Goal: Transaction & Acquisition: Book appointment/travel/reservation

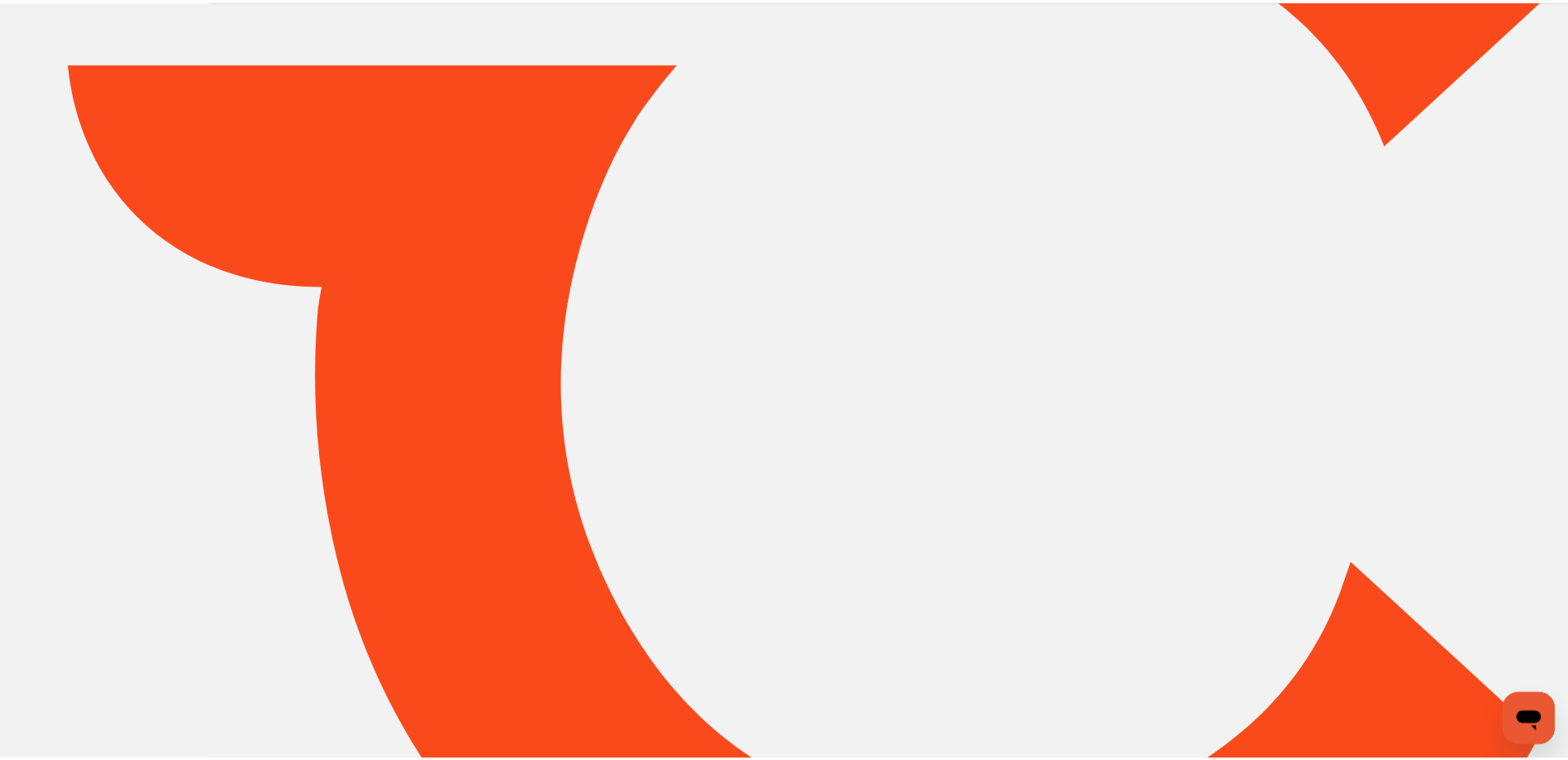
scroll to position [286, 0]
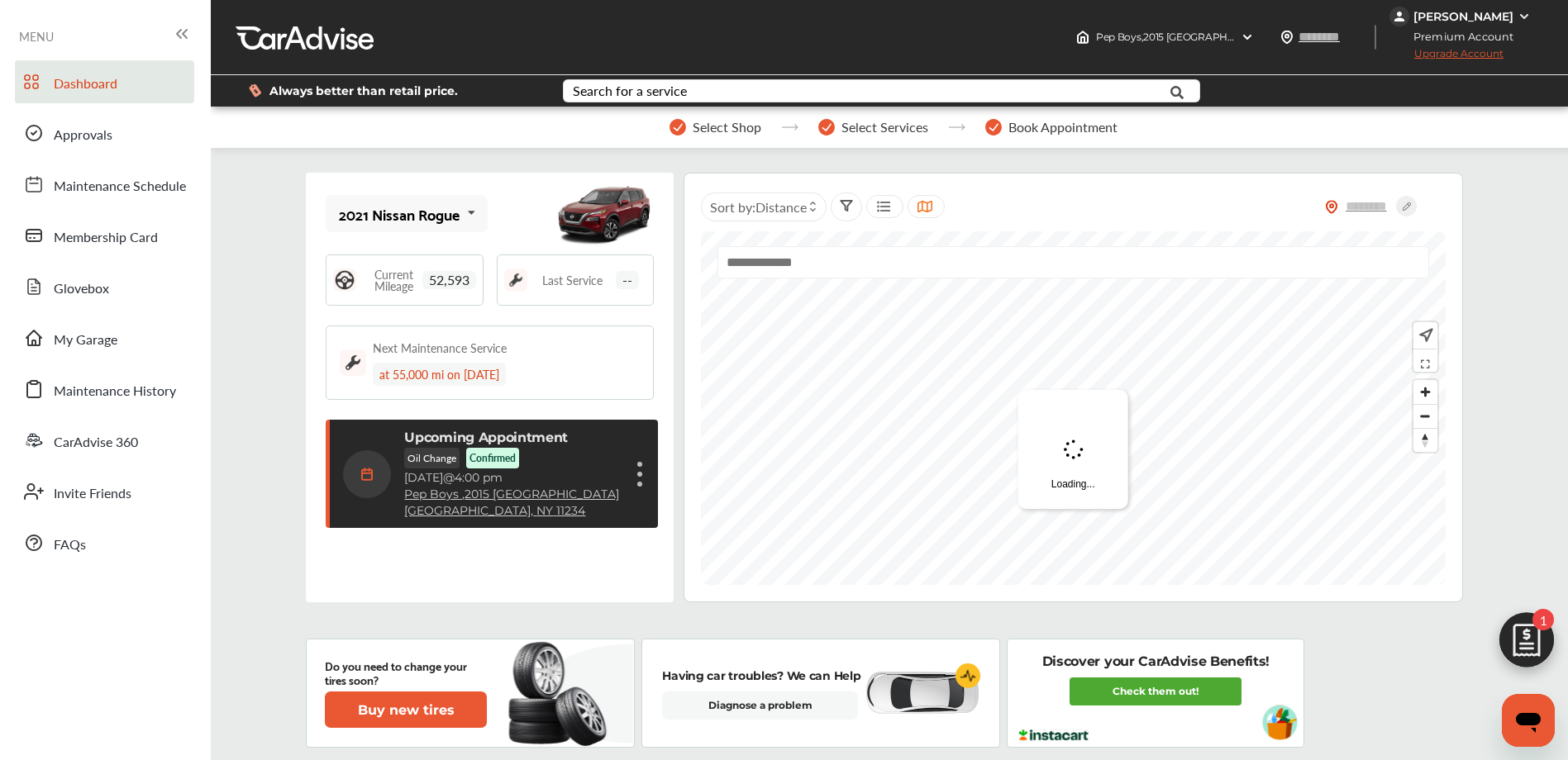
click at [635, 483] on div "Cancel appointment Modify appointment Show details" at bounding box center [639, 474] width 10 height 30
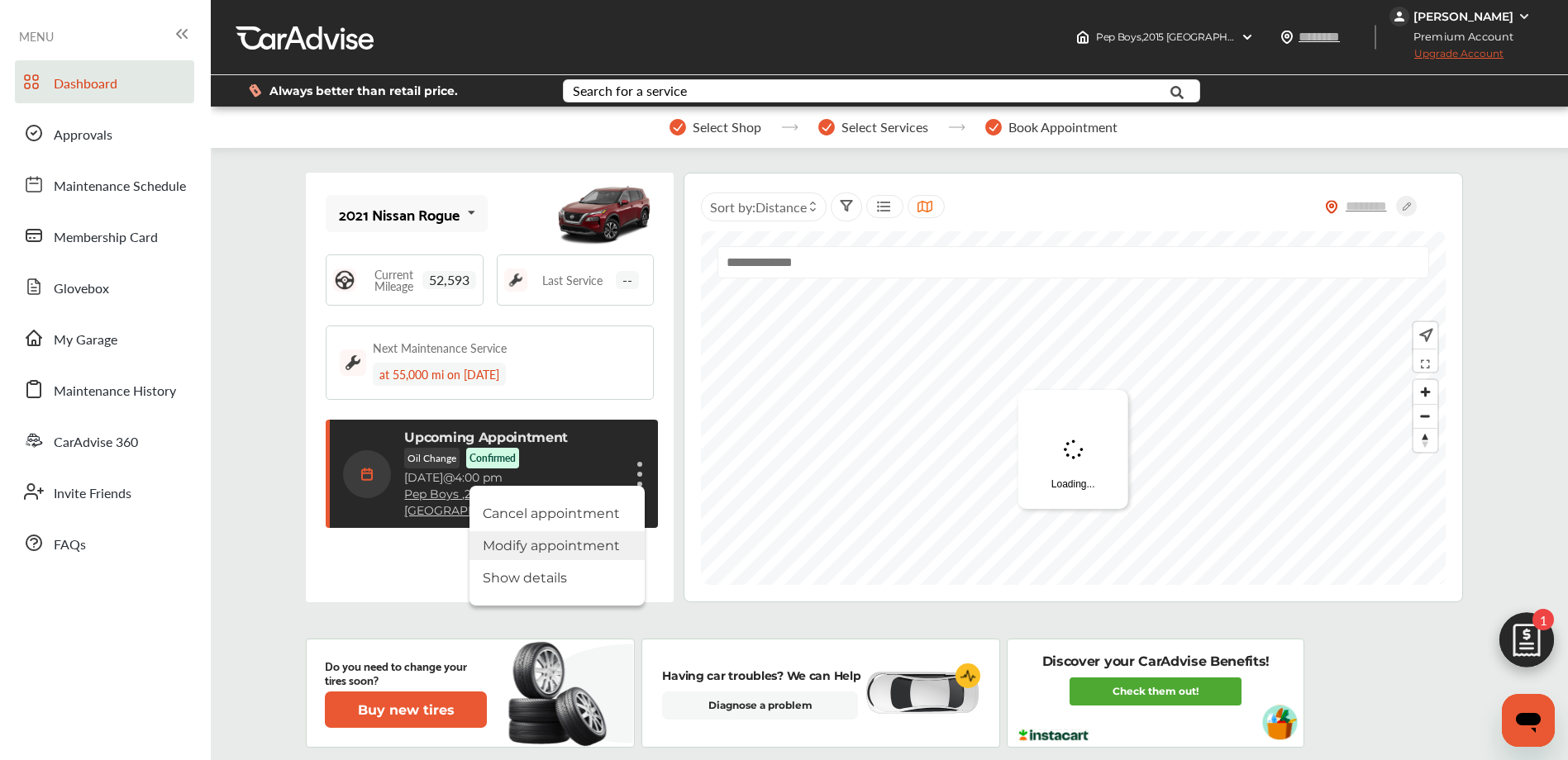
click at [524, 537] on li "Modify appointment" at bounding box center [557, 545] width 175 height 29
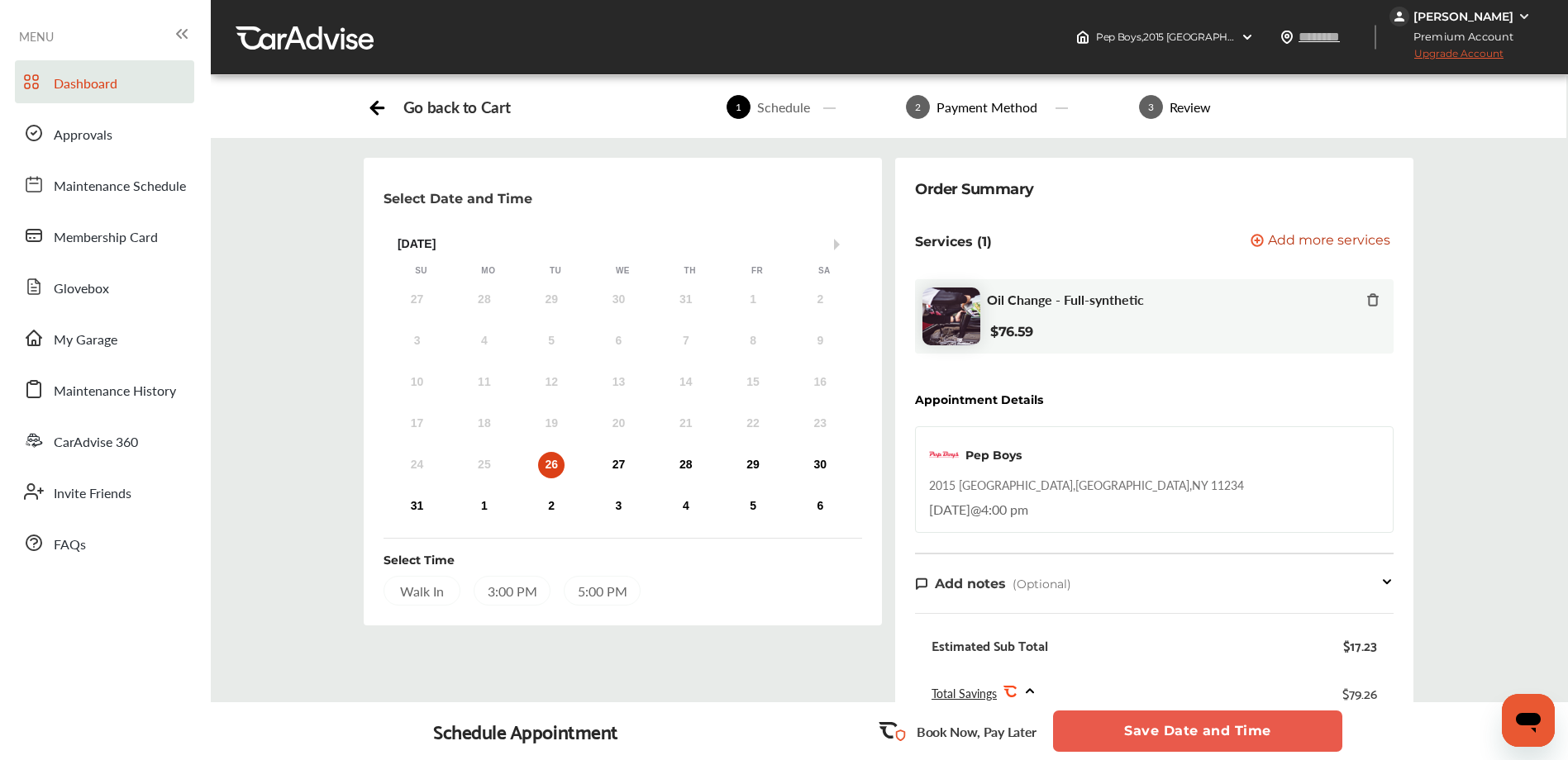
click at [134, 76] on link "Dashboard" at bounding box center [104, 82] width 179 height 43
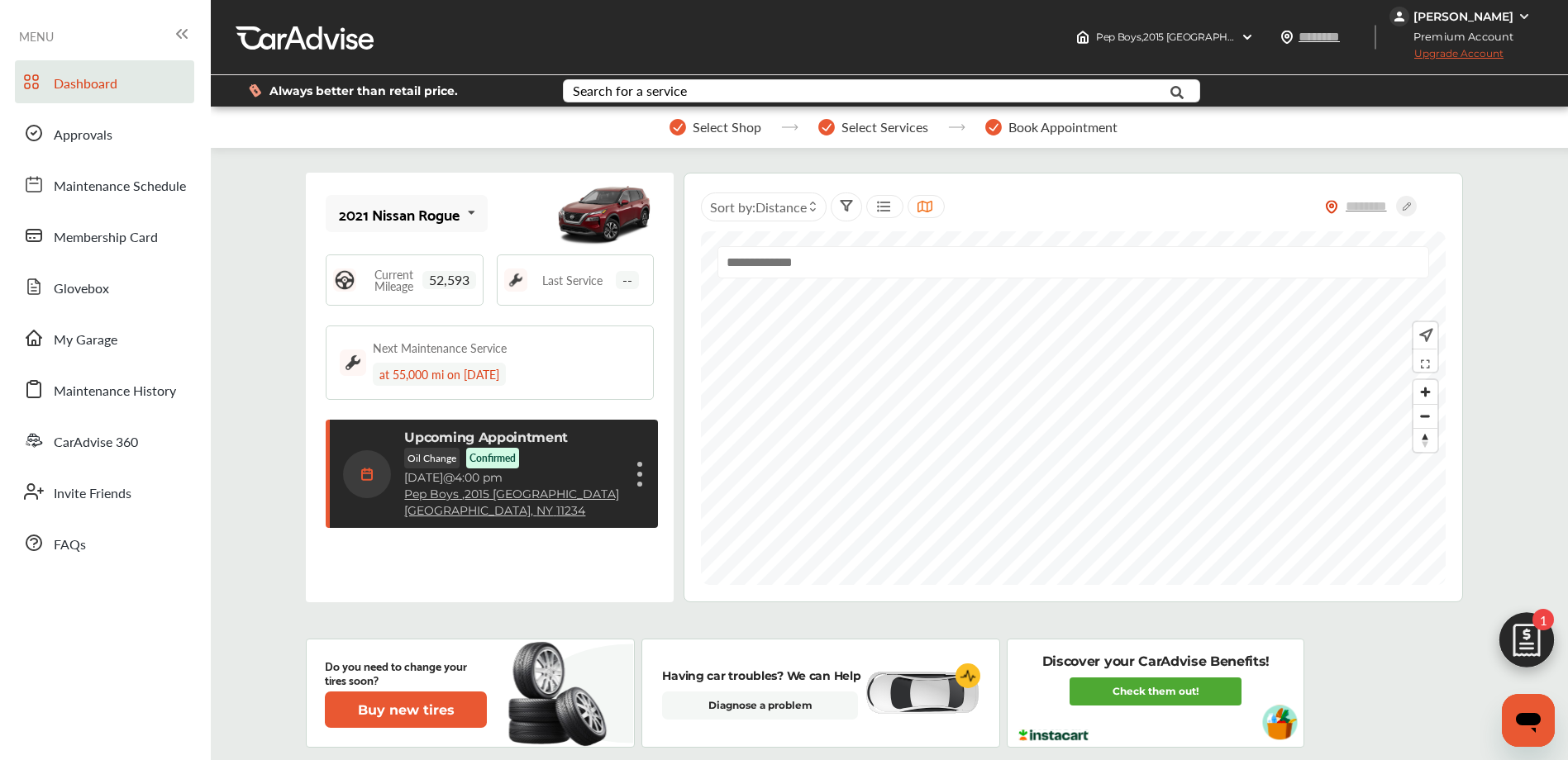
scroll to position [286, 0]
click at [638, 476] on figure at bounding box center [639, 473] width 5 height 5
click at [658, 411] on div "2021 Nissan Rogue 2021 Nissan Rogue Current Mileage 52,593 Last Service -- Next…" at bounding box center [489, 388] width 367 height 430
click at [426, 579] on div "2021 Nissan Rogue 2021 Nissan Rogue Current Mileage 52,593 Last Service -- Next…" at bounding box center [489, 388] width 367 height 430
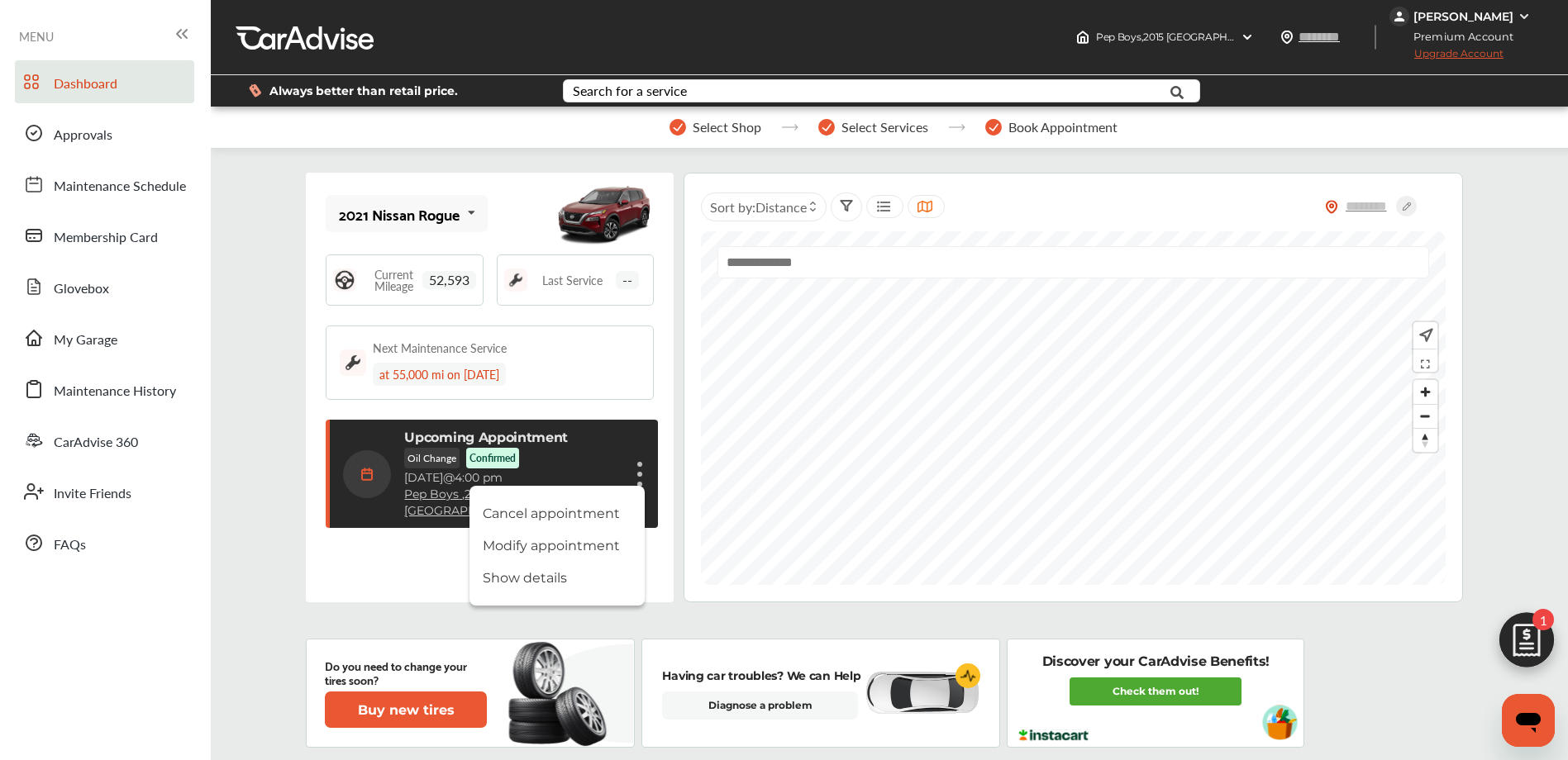
click at [397, 568] on div "2021 Nissan Rogue 2021 Nissan Rogue Current Mileage 52,593 Last Service -- Next…" at bounding box center [489, 388] width 367 height 430
click at [489, 552] on li "Modify appointment" at bounding box center [557, 545] width 175 height 29
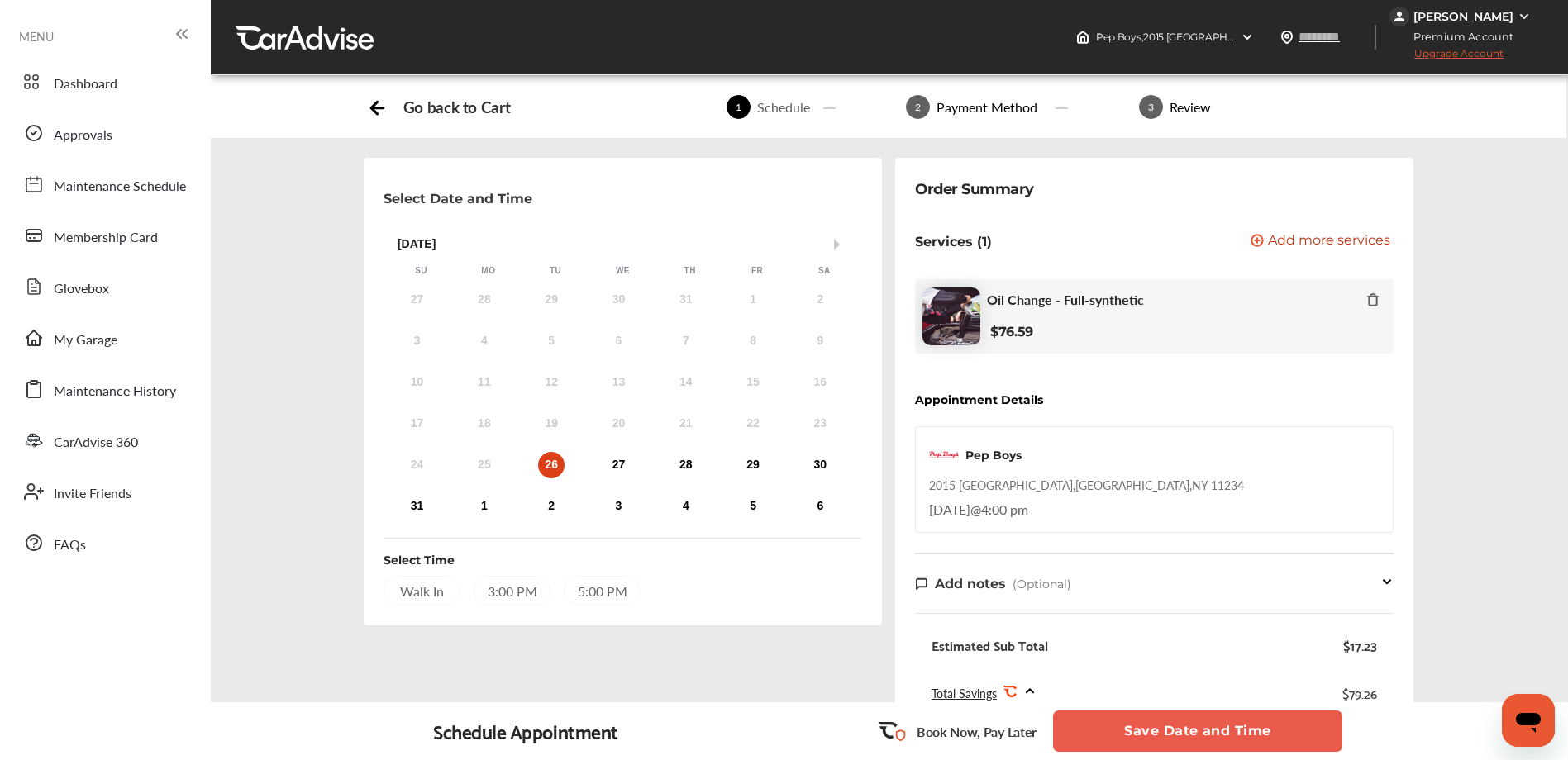
click at [447, 584] on div "Walk In" at bounding box center [421, 591] width 77 height 30
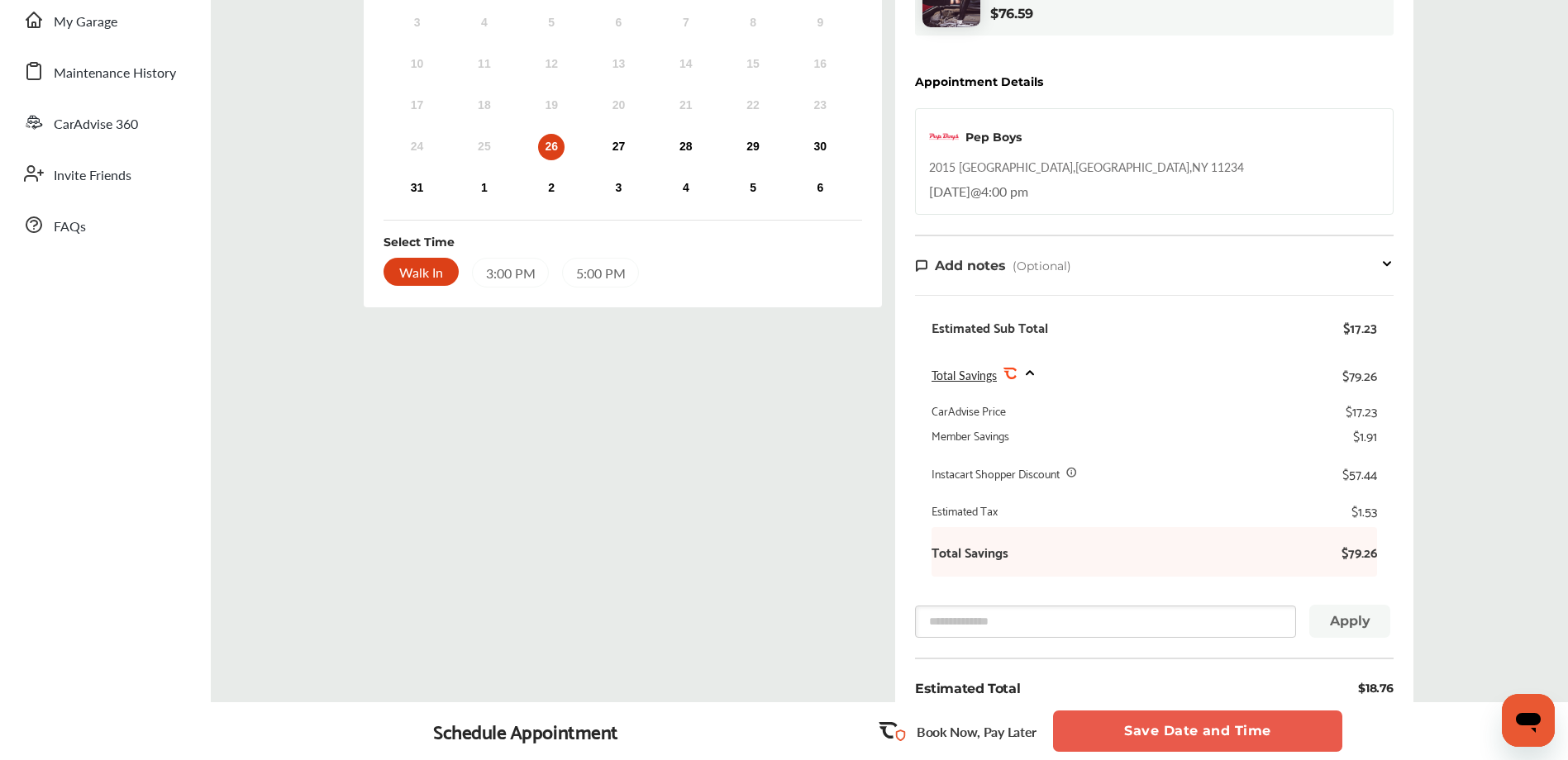
scroll to position [384, 0]
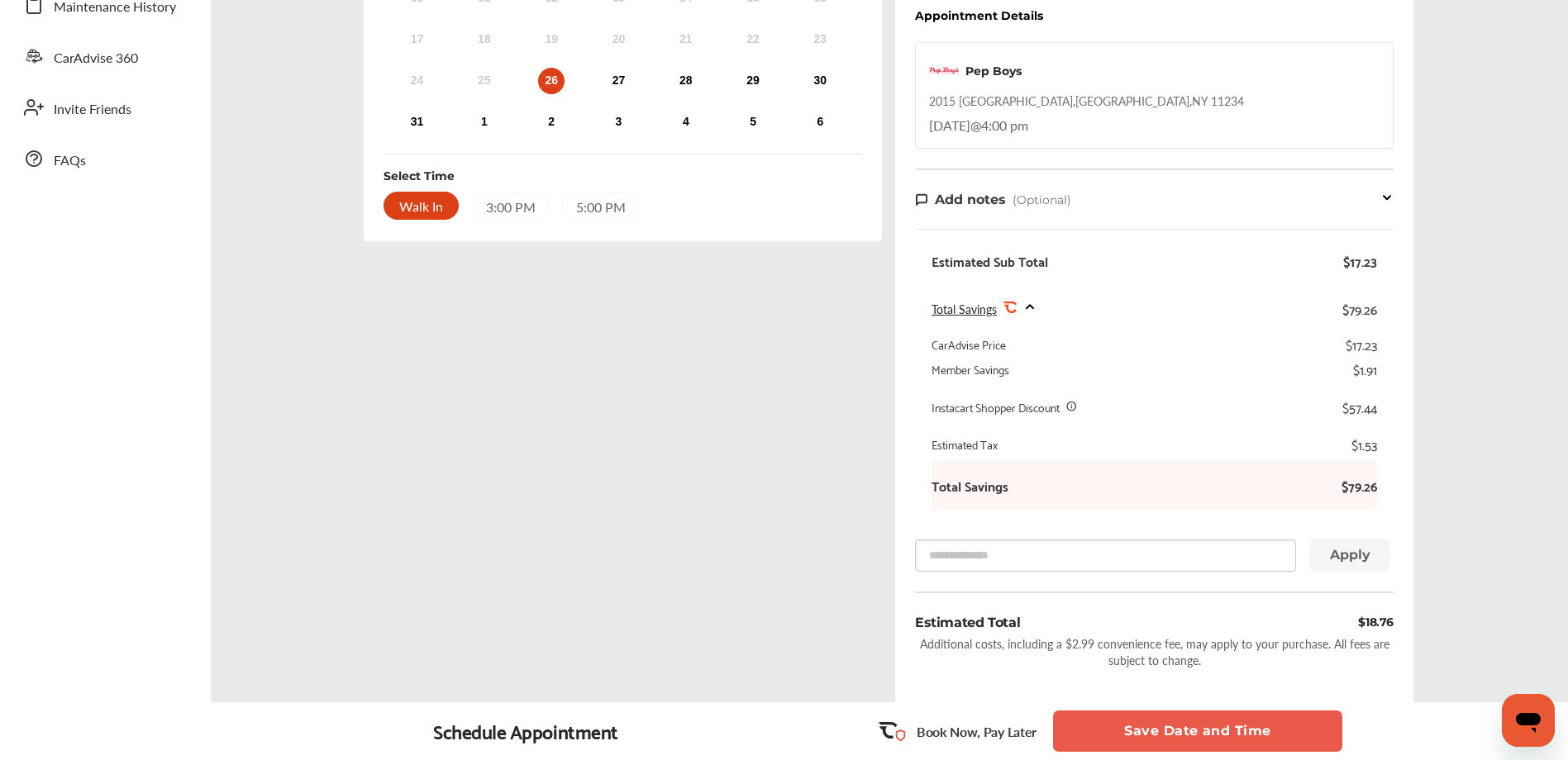
click at [1148, 731] on button "Save Date and Time" at bounding box center [1197, 731] width 289 height 41
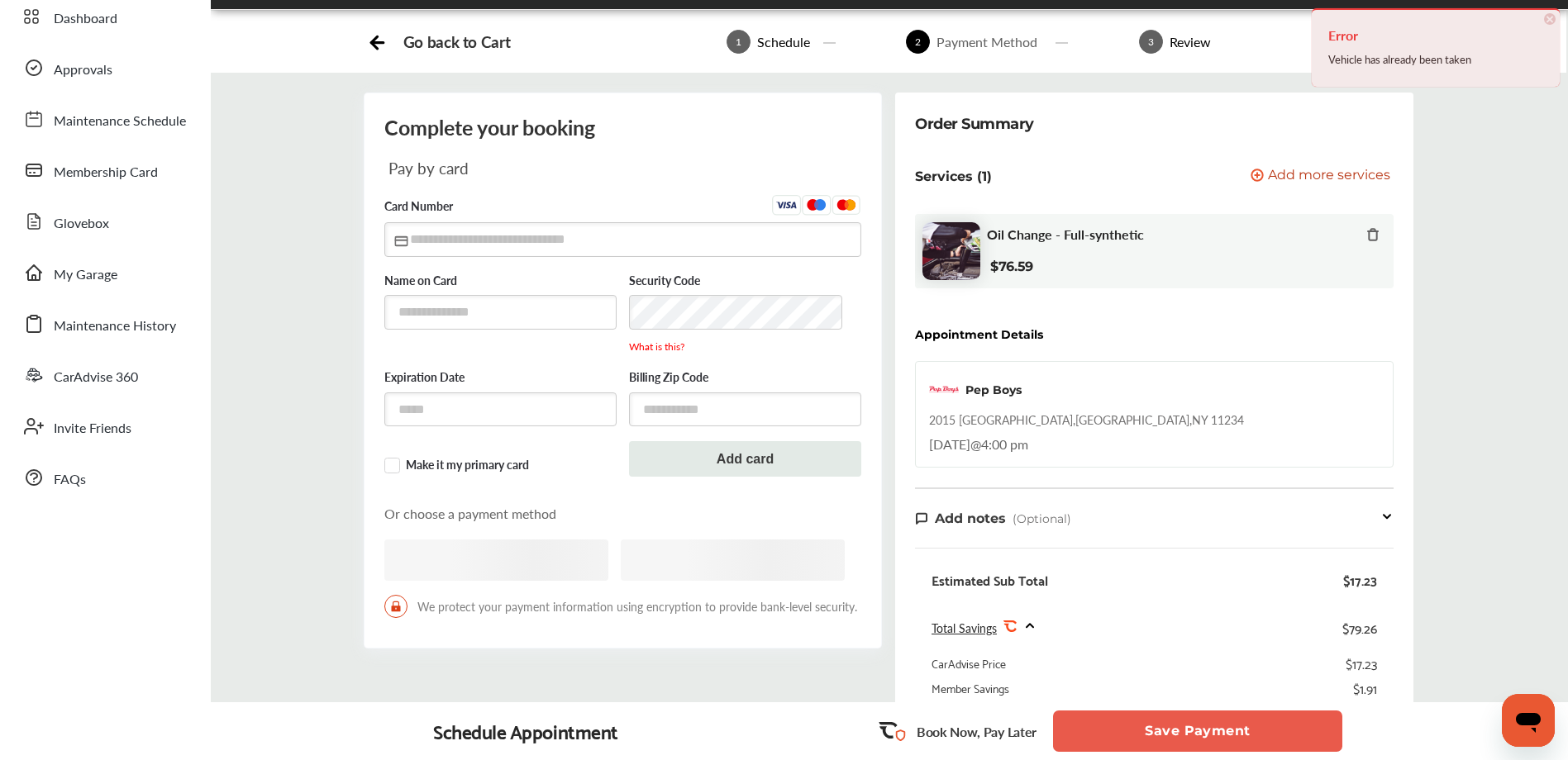
scroll to position [119, 0]
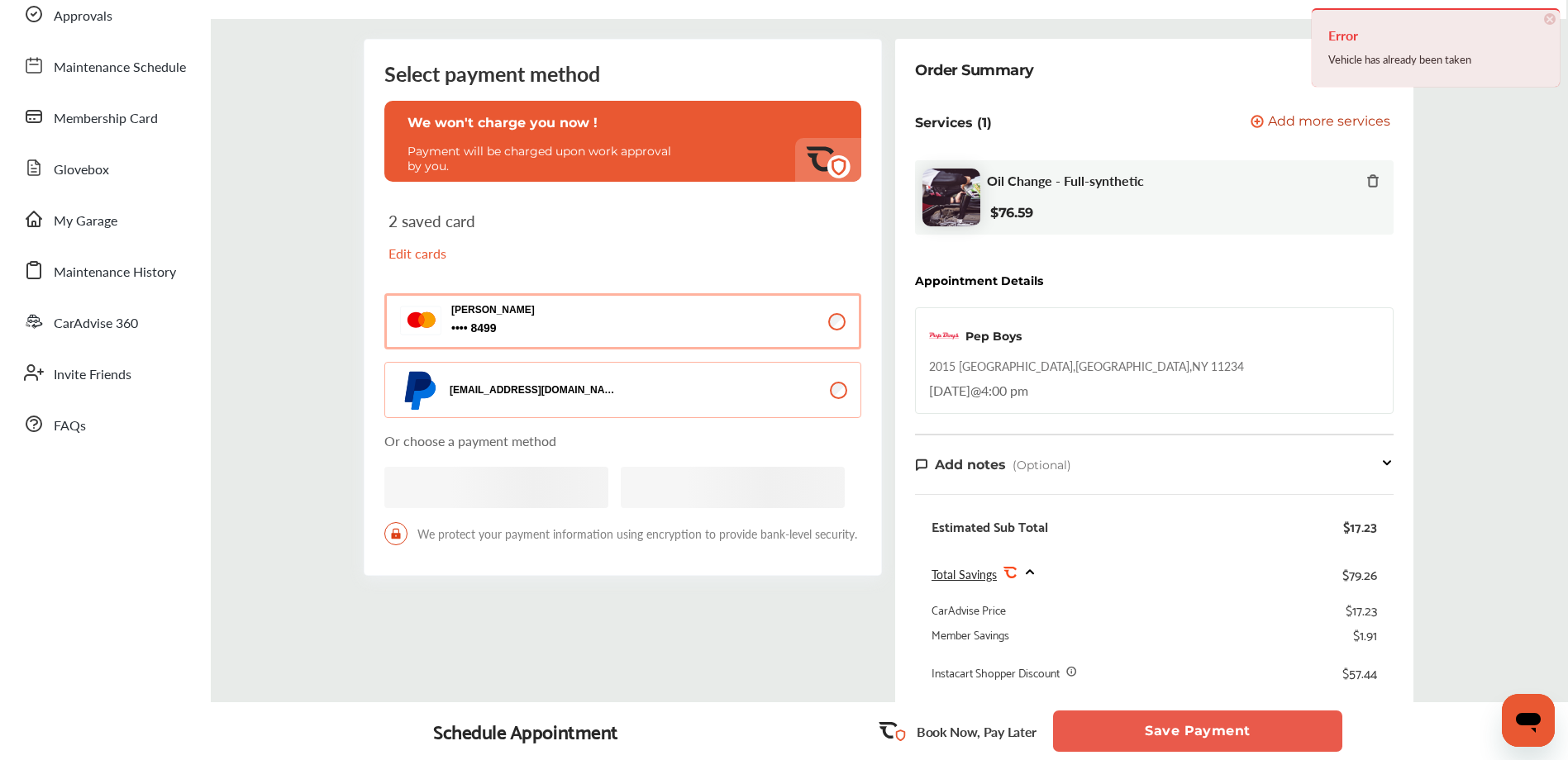
click at [1125, 728] on button "Save Payment" at bounding box center [1197, 731] width 289 height 41
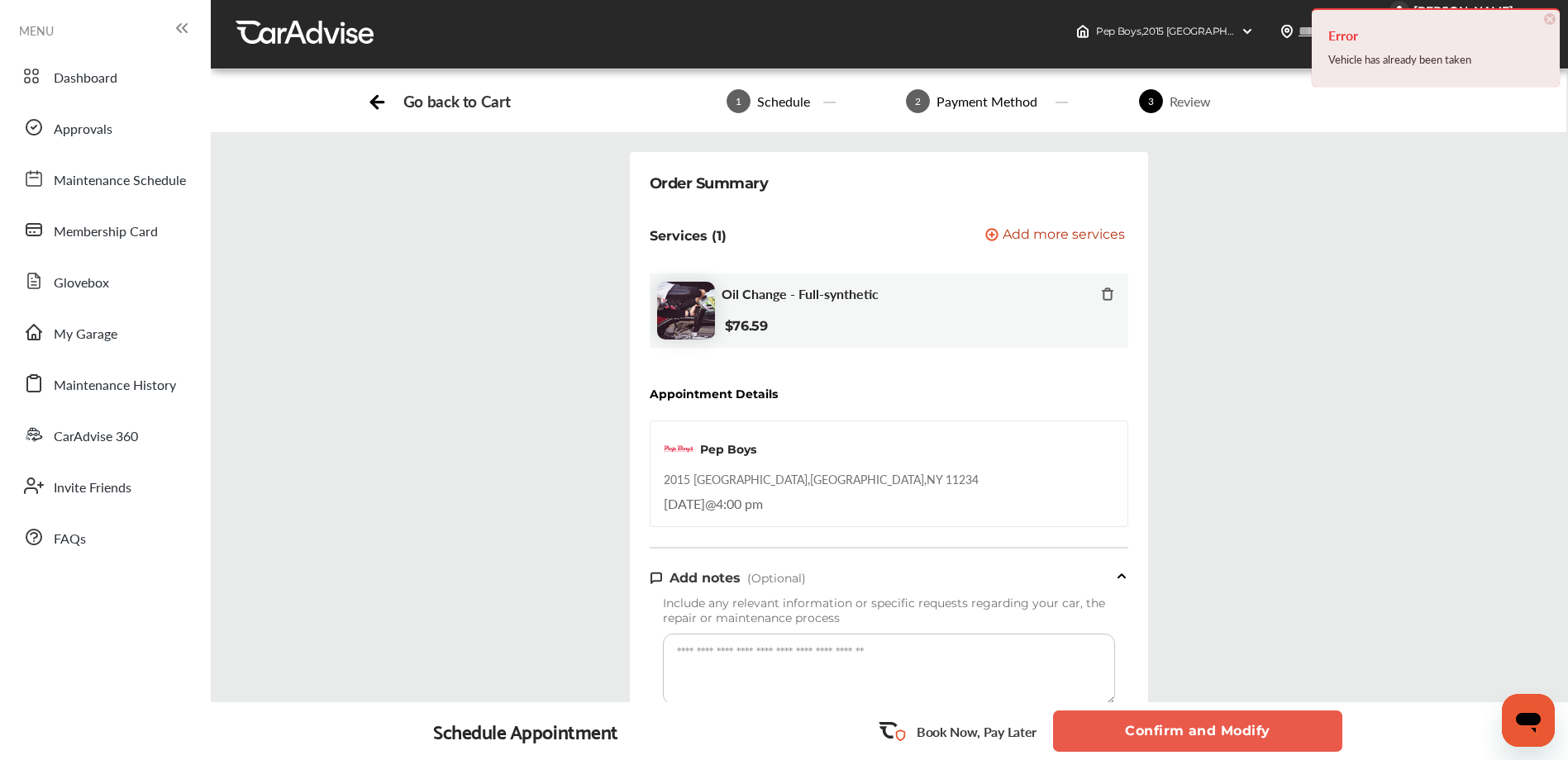
scroll to position [6, 0]
click at [1141, 722] on button "Confirm and Modify" at bounding box center [1197, 731] width 289 height 41
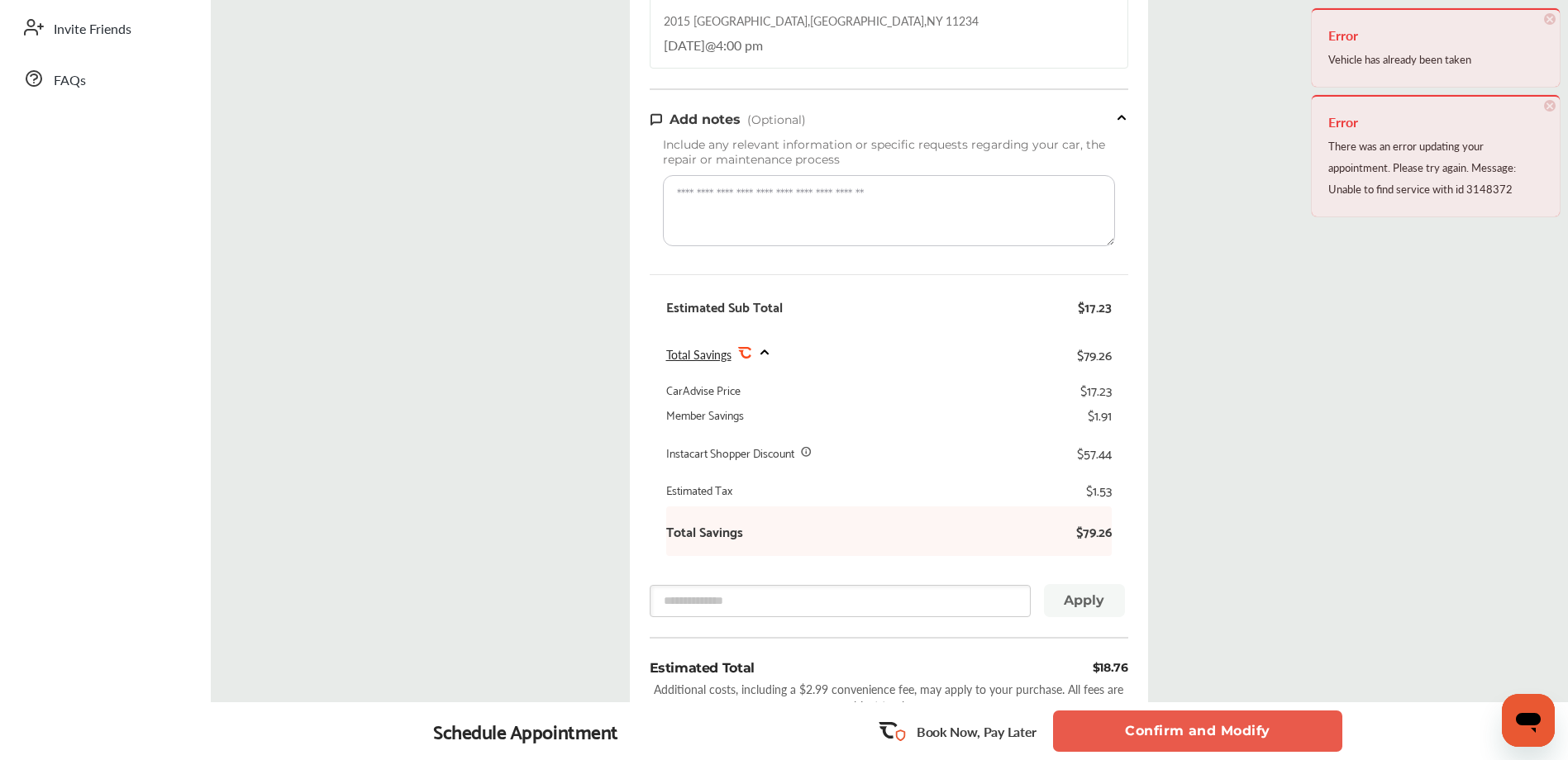
scroll to position [0, 0]
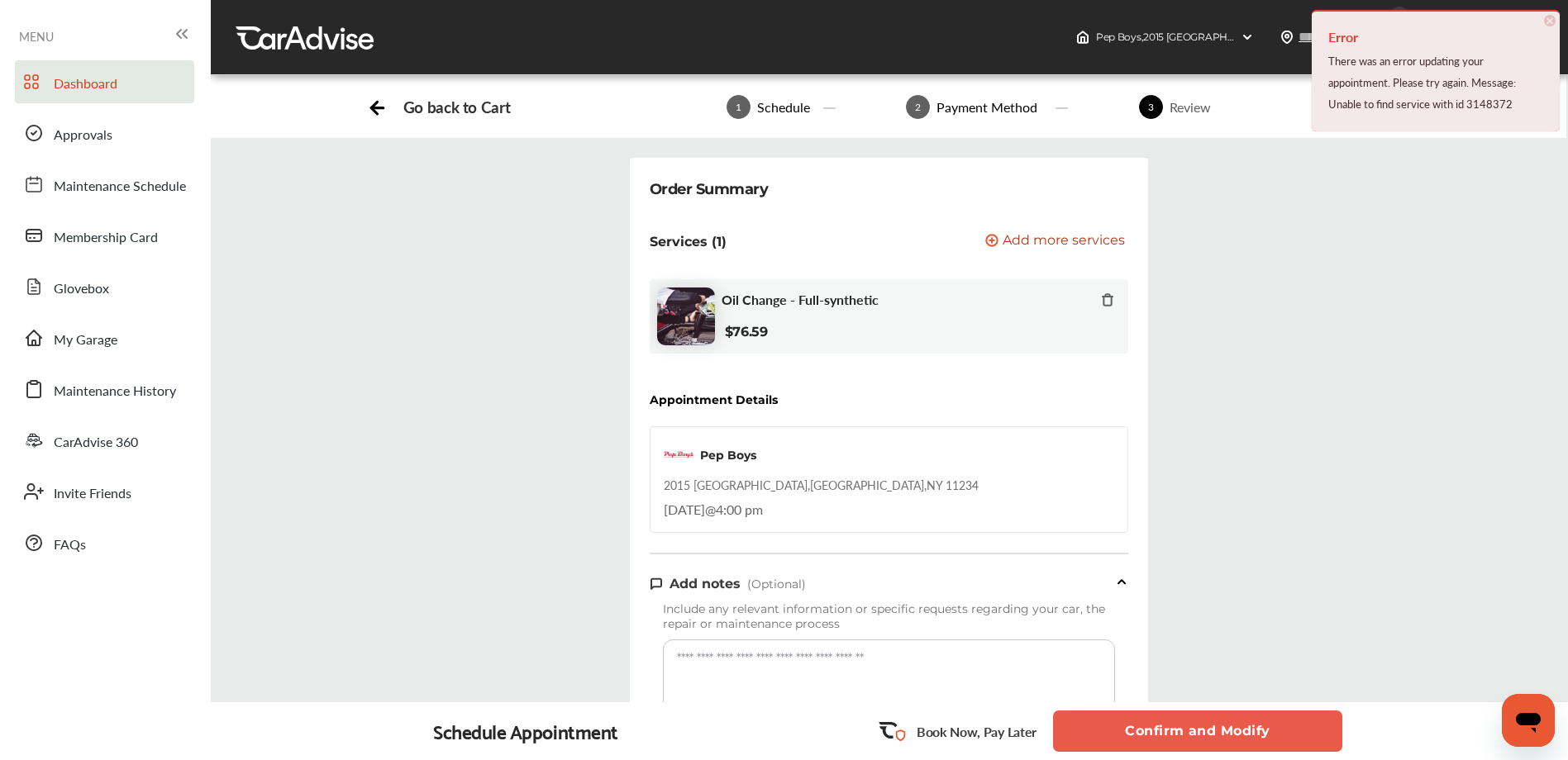
click at [115, 87] on span "Dashboard" at bounding box center [86, 85] width 64 height 22
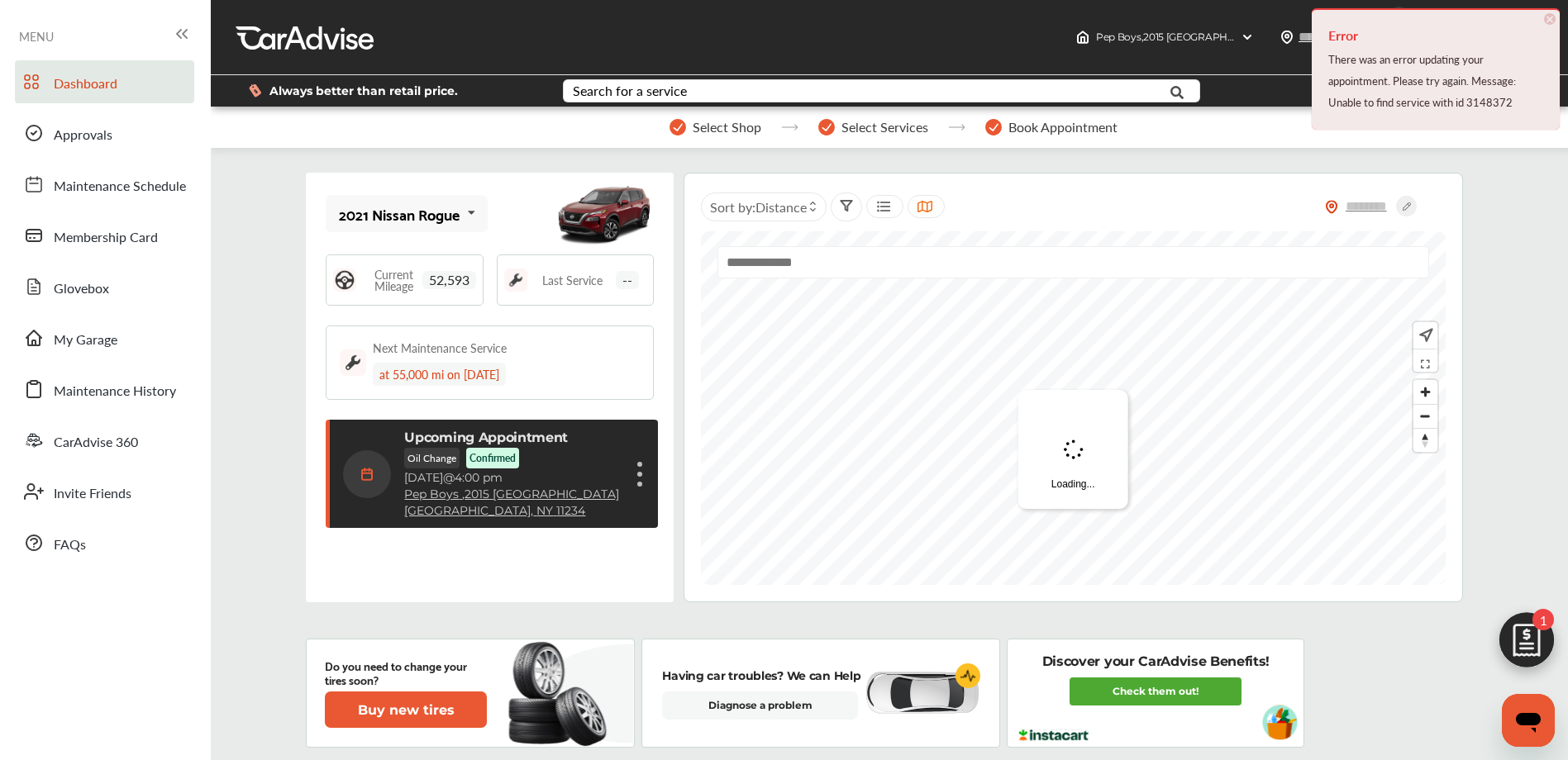
scroll to position [286, 0]
click at [638, 473] on figure at bounding box center [639, 473] width 5 height 5
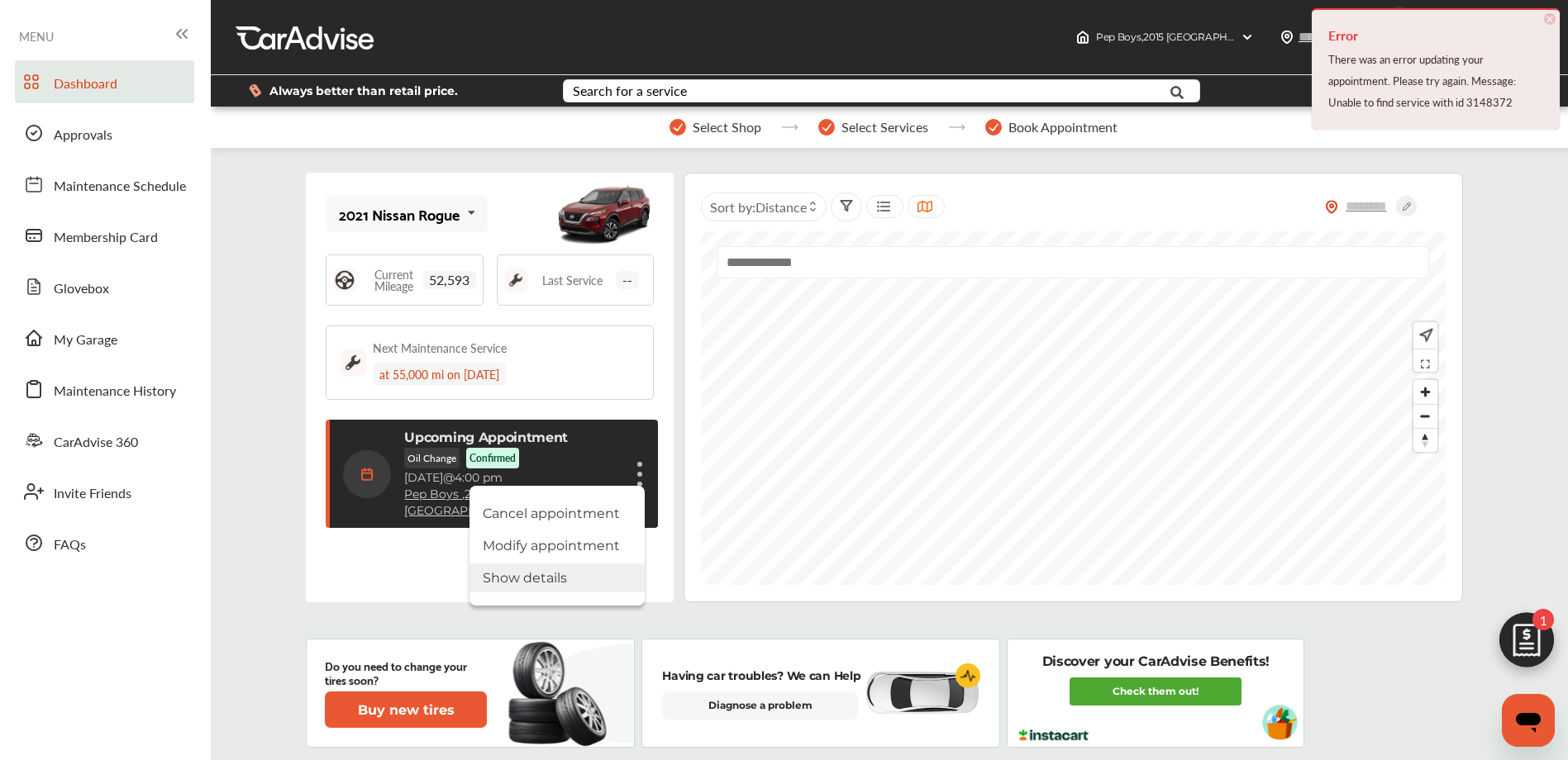
click at [540, 577] on li "Show details" at bounding box center [557, 578] width 175 height 29
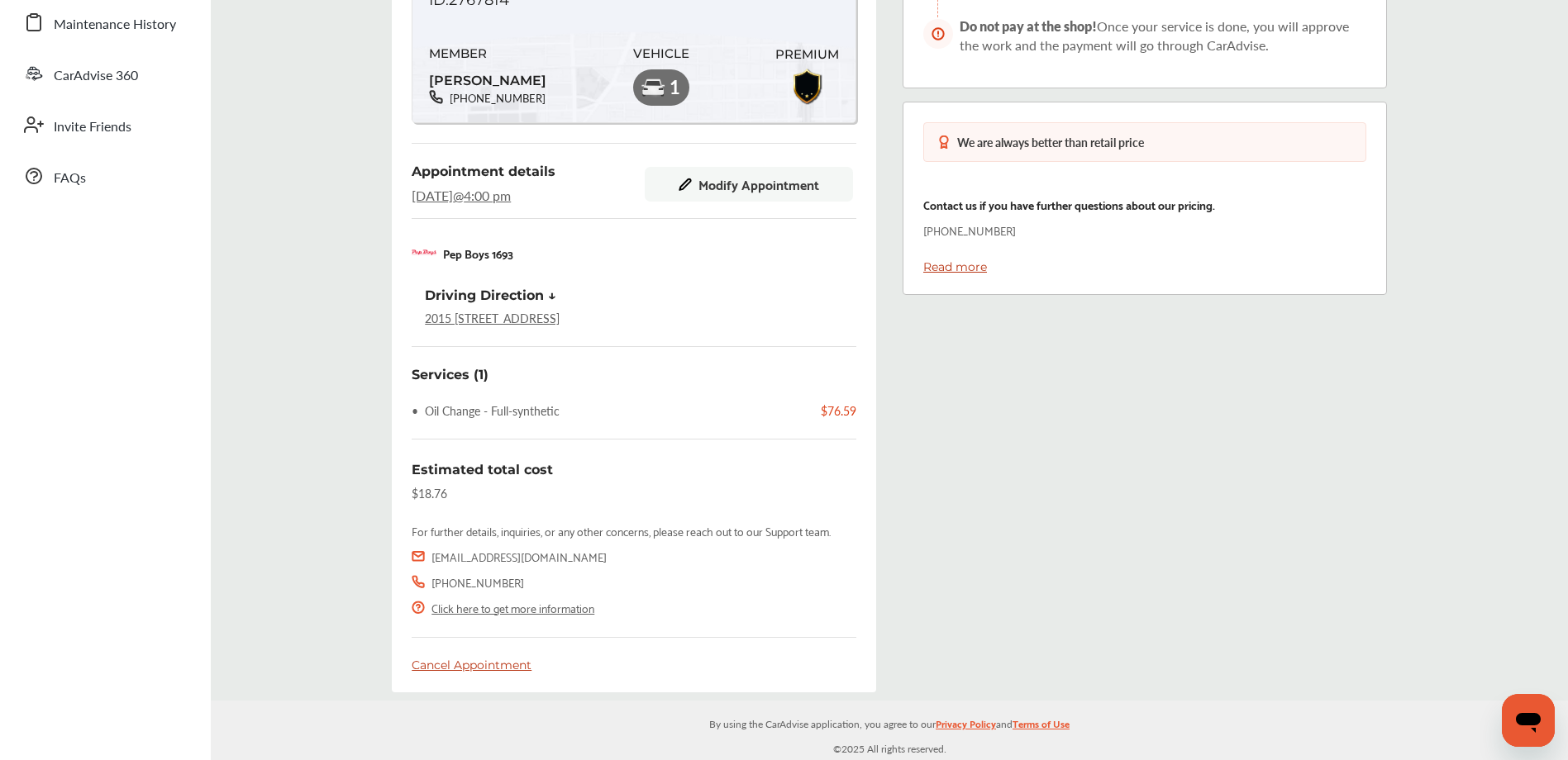
scroll to position [368, 0]
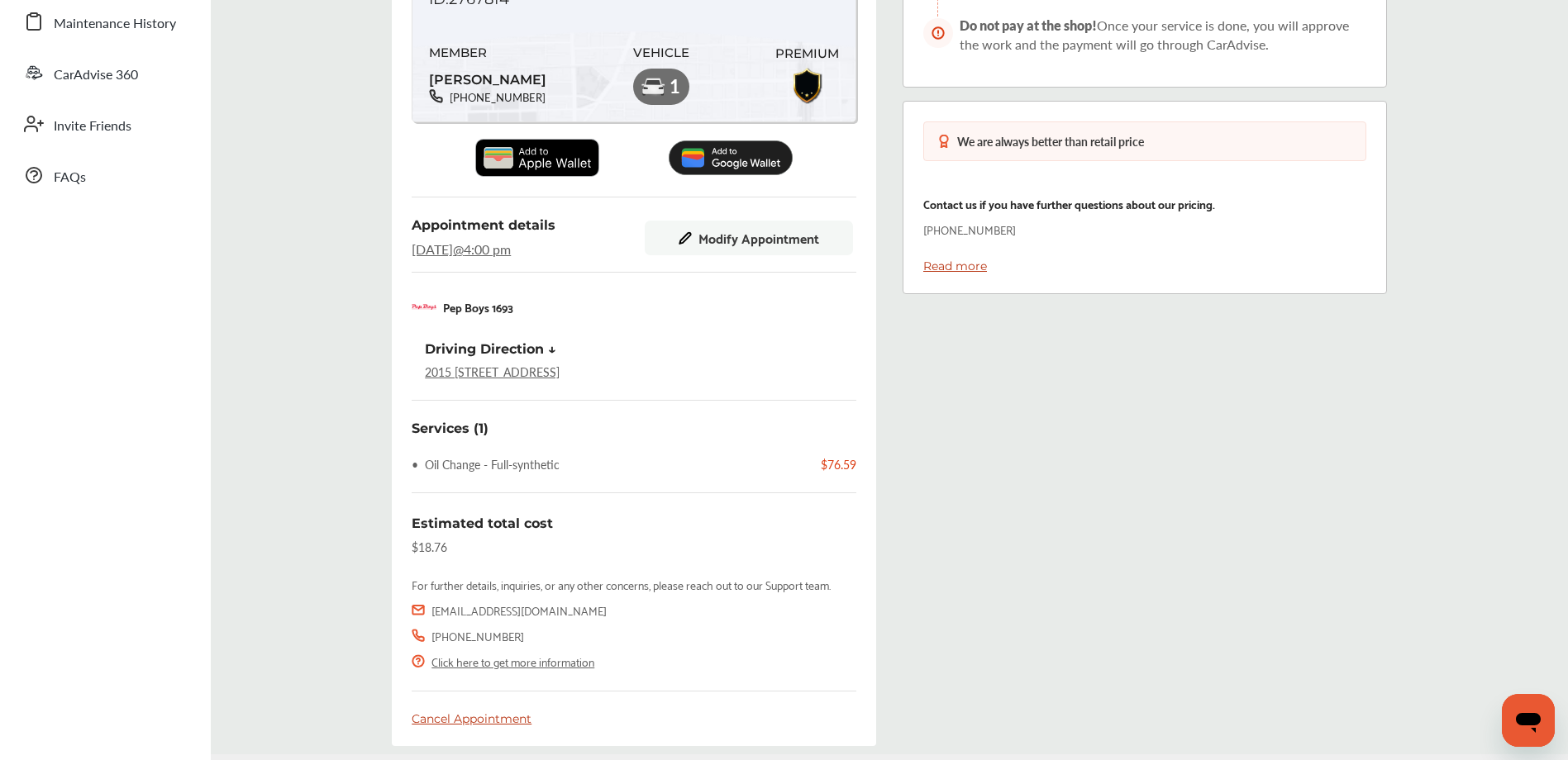
copy link "2015 [STREET_ADDRESS]"
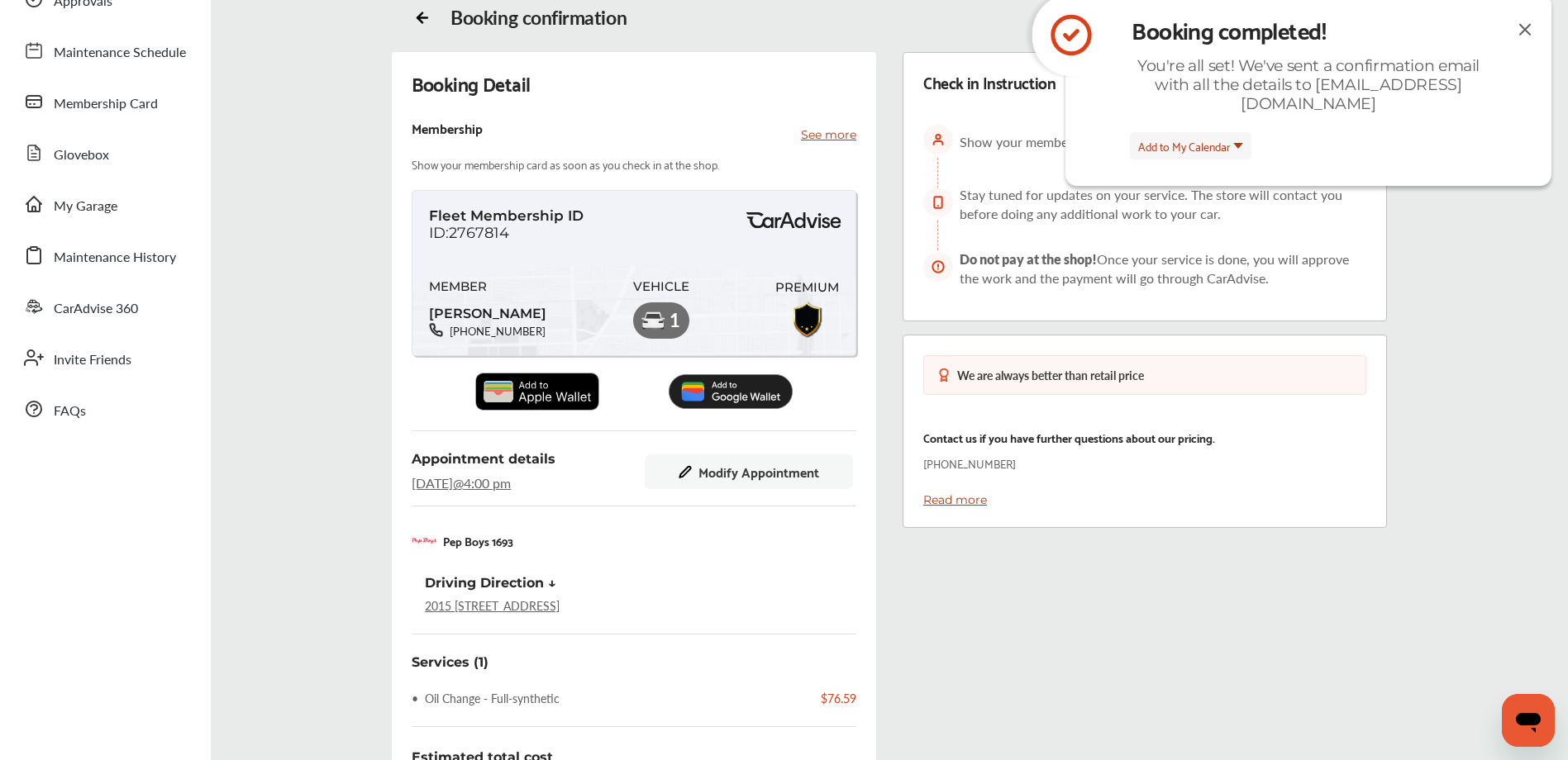
scroll to position [0, 0]
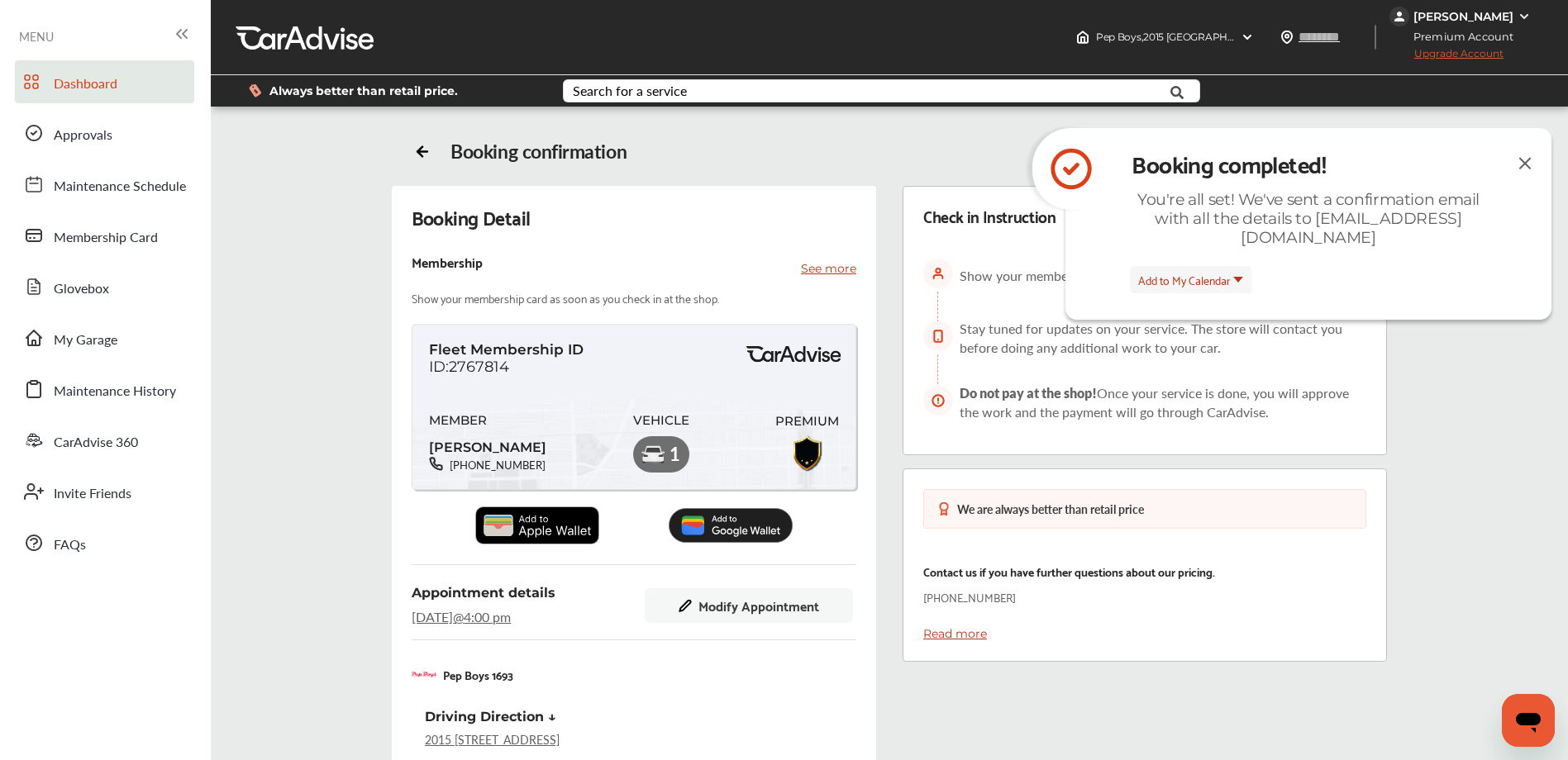
click at [112, 87] on span "Dashboard" at bounding box center [86, 85] width 64 height 22
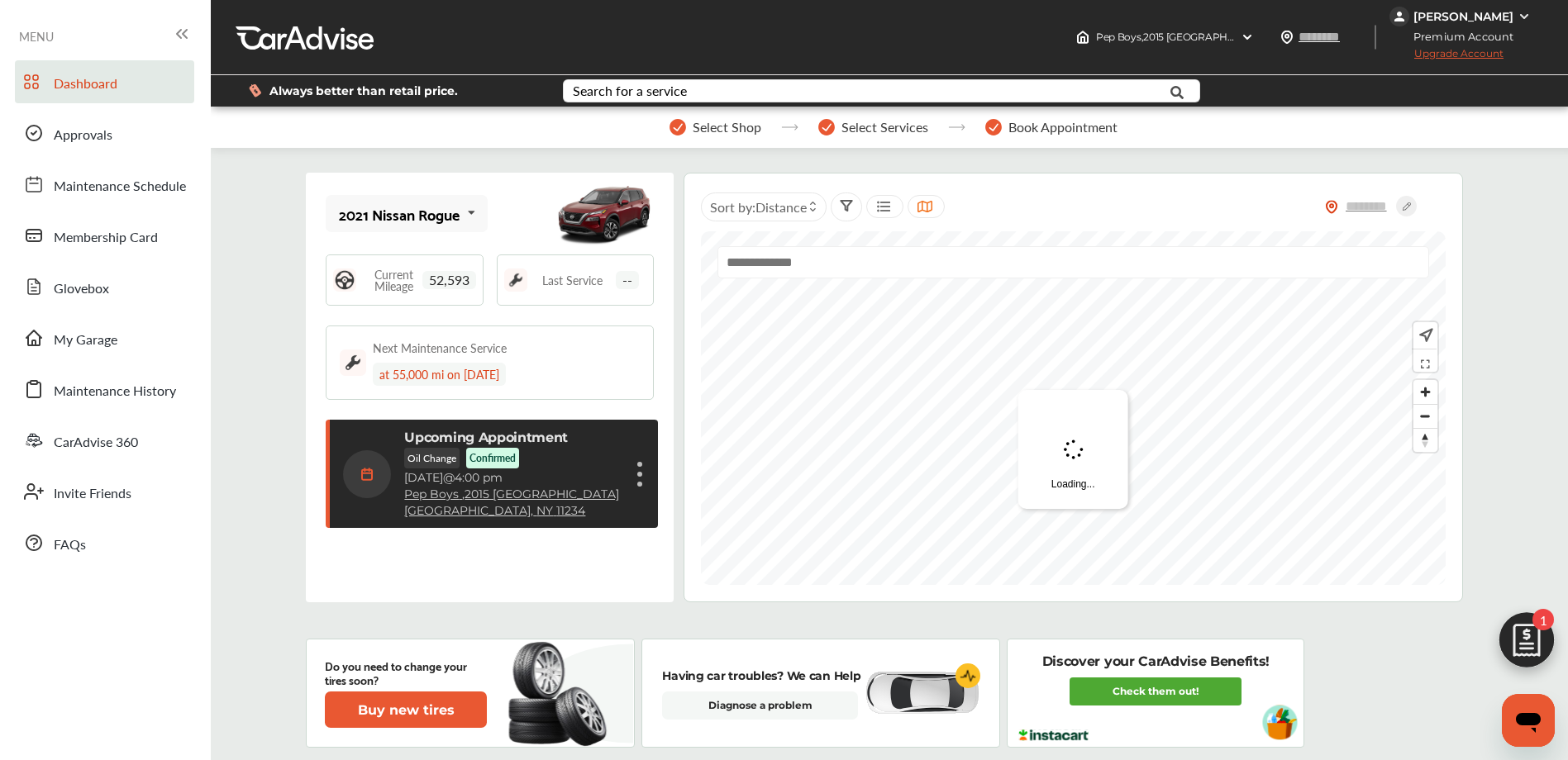
scroll to position [286, 0]
click at [643, 480] on div "Upcoming Appointment Oil Change Confirmed [DATE] 4:00 pm Pep Boys , 2015 [STREE…" at bounding box center [491, 474] width 332 height 108
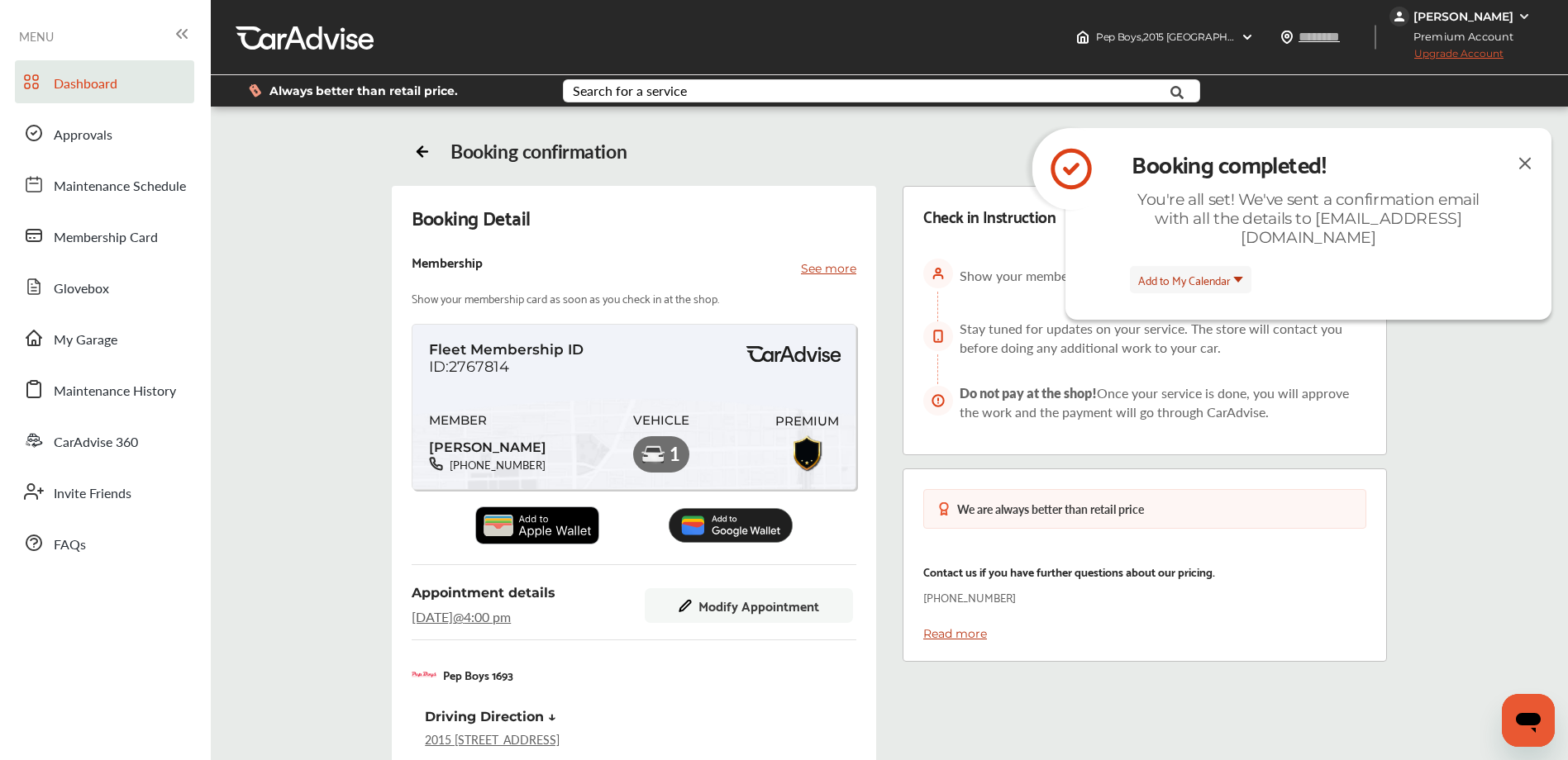
click at [151, 95] on link "Dashboard" at bounding box center [104, 82] width 179 height 43
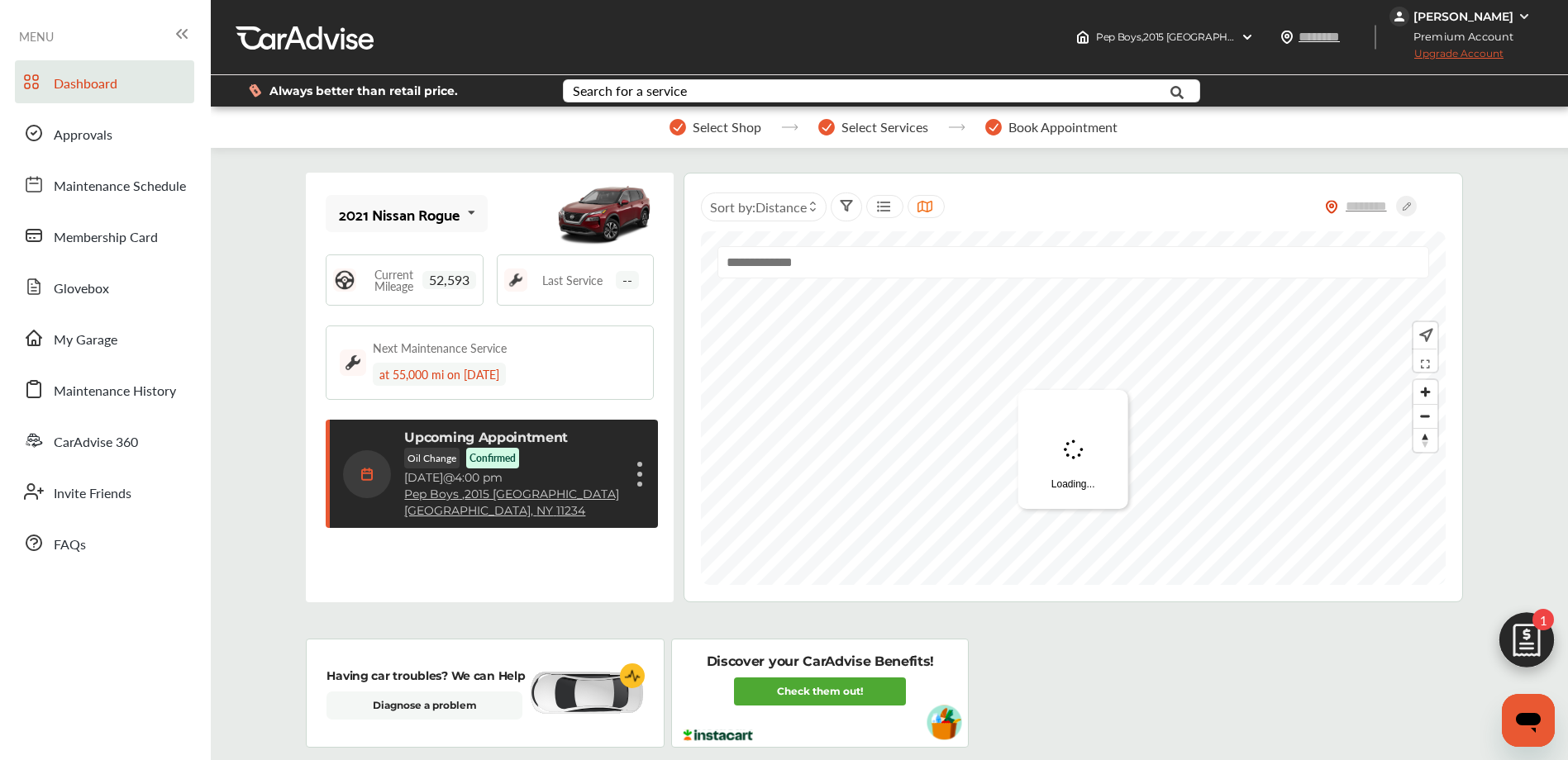
scroll to position [286, 0]
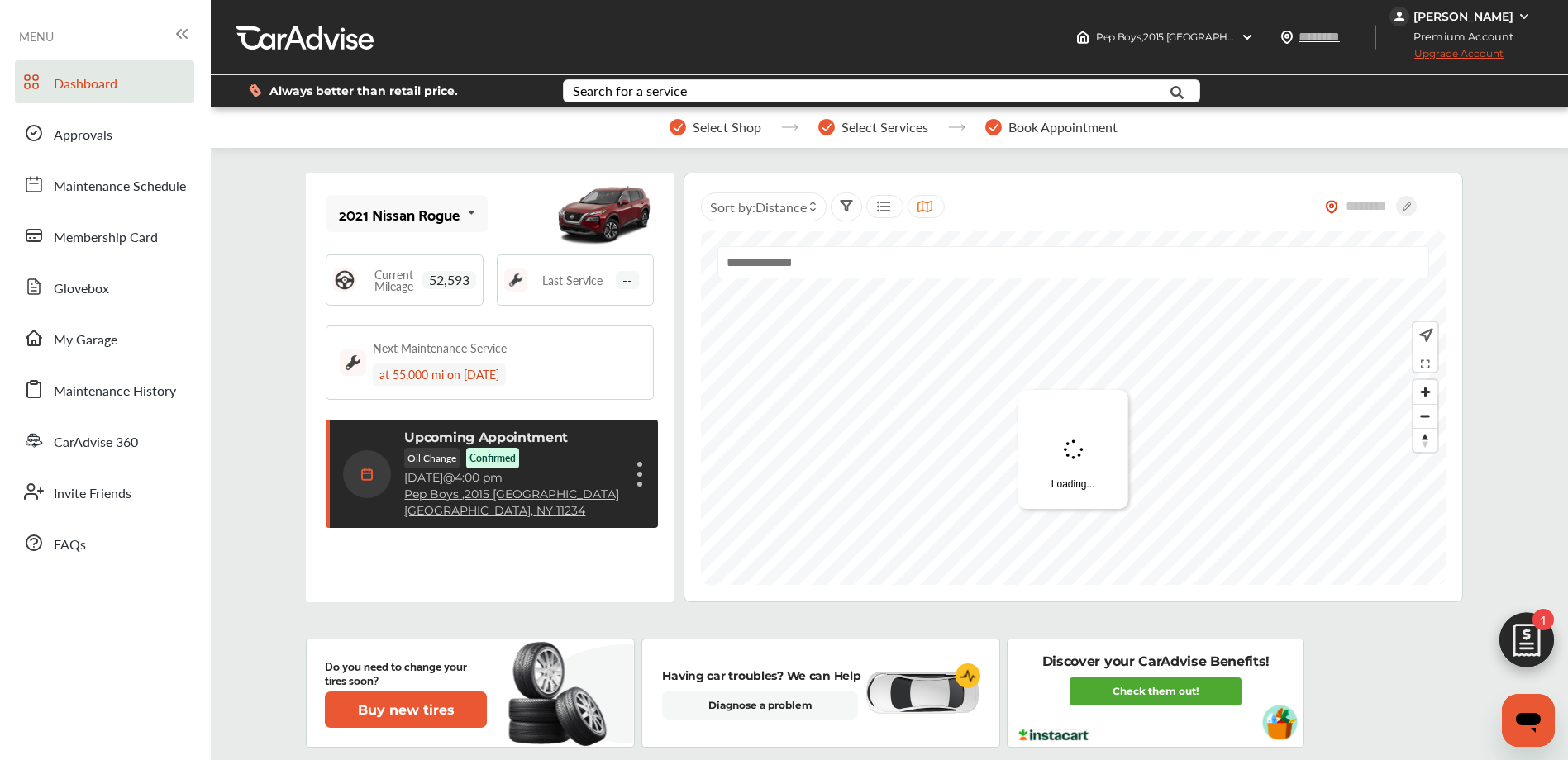
click at [638, 476] on div "Cancel appointment Modify appointment Show details" at bounding box center [639, 474] width 10 height 30
click at [570, 520] on li "Cancel appointment" at bounding box center [557, 514] width 175 height 29
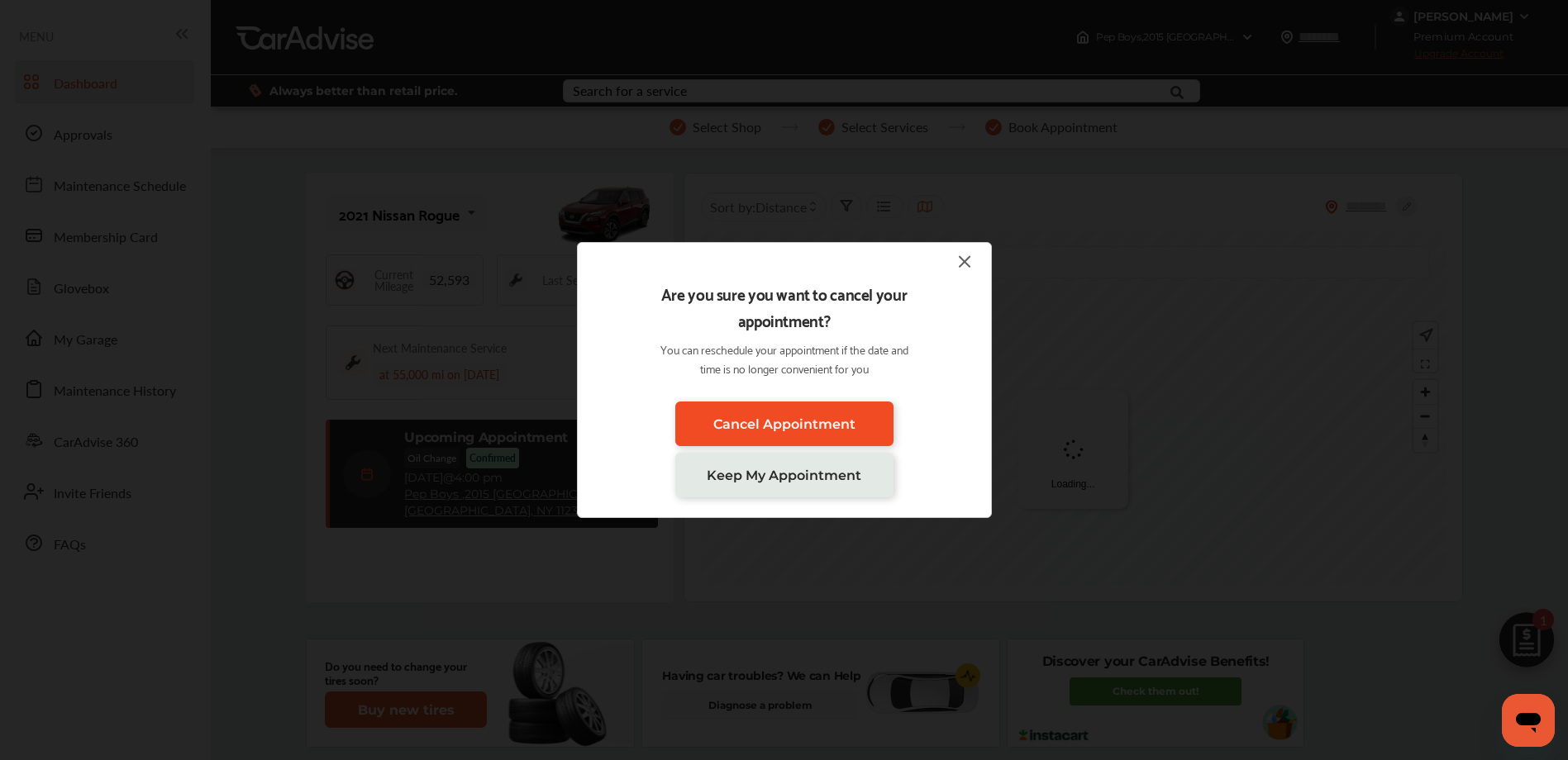
click at [806, 417] on span "Cancel Appointment" at bounding box center [784, 424] width 142 height 15
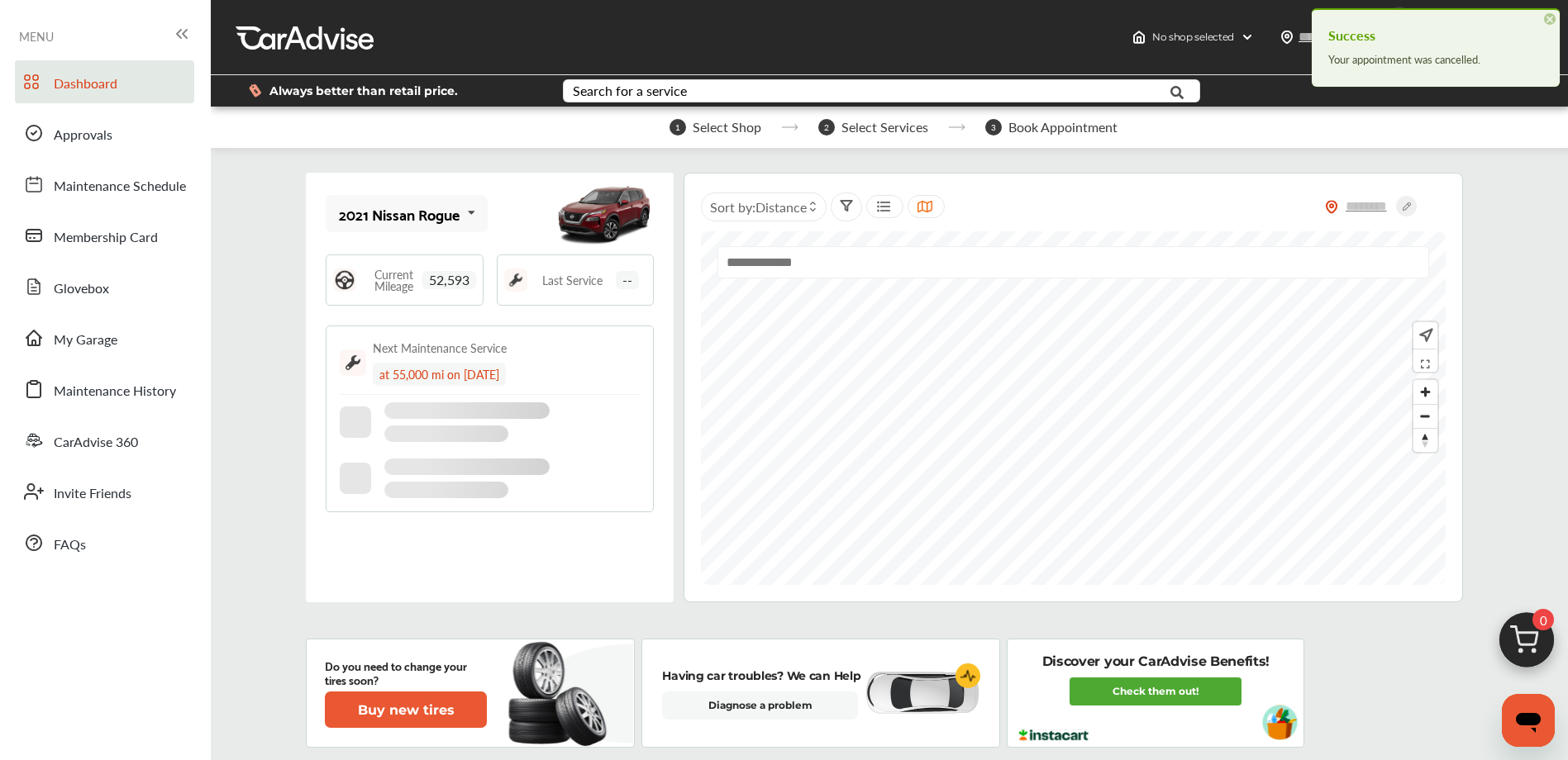
scroll to position [54, 0]
click at [832, 94] on input "text" at bounding box center [855, 93] width 581 height 25
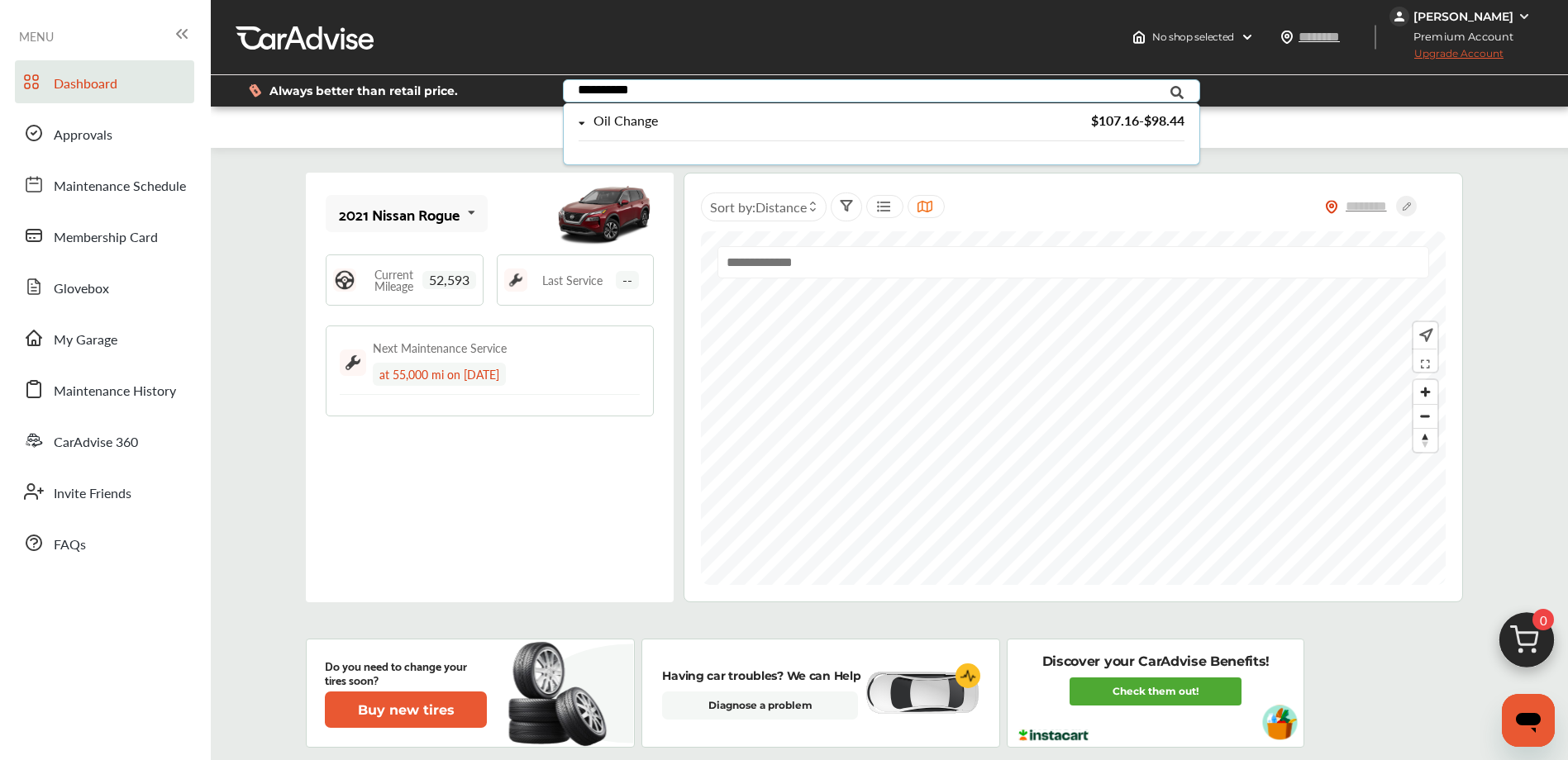
type input "**********"
click at [658, 124] on div "Oil Change" at bounding box center [791, 121] width 424 height 14
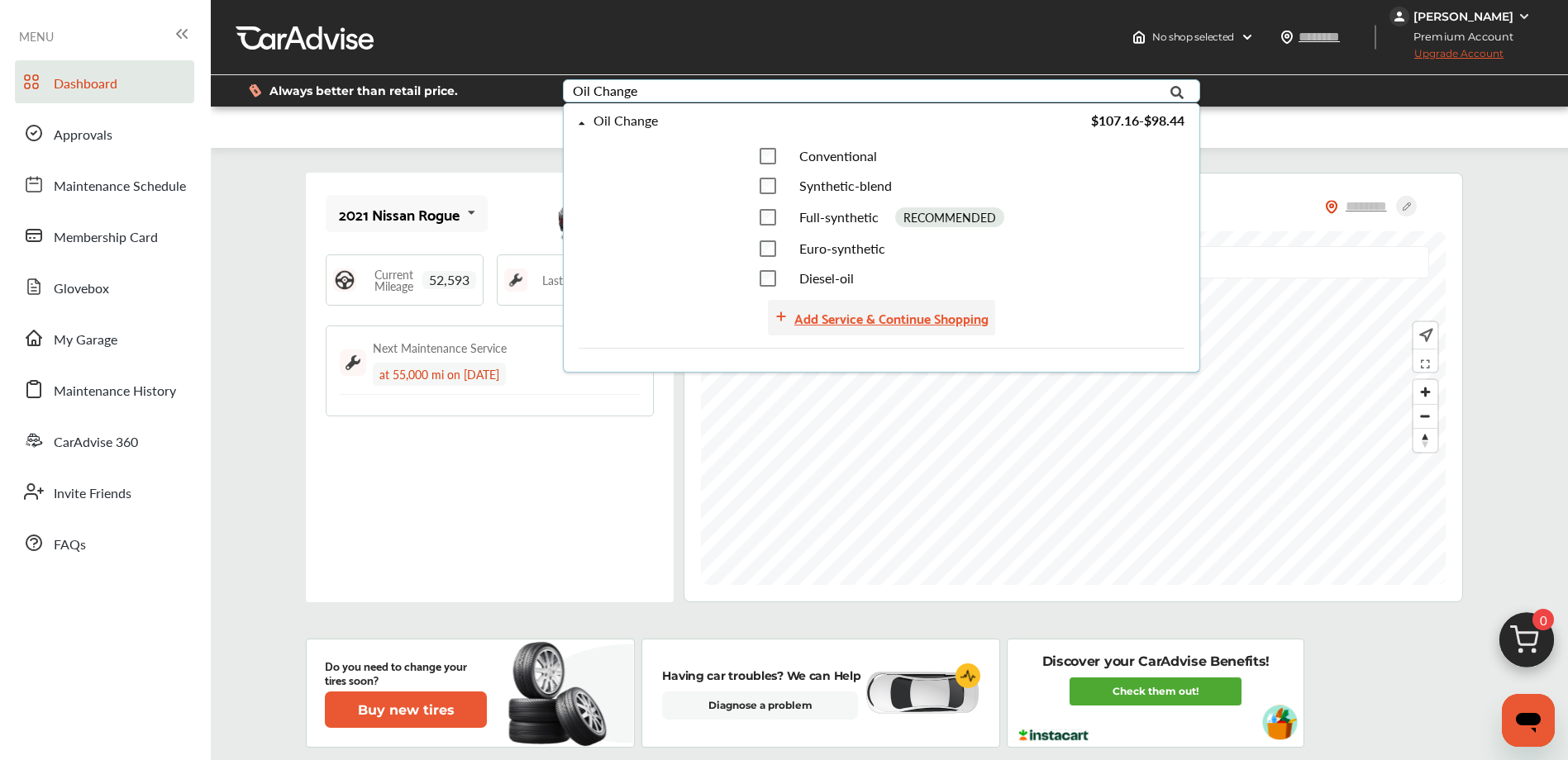
click at [841, 317] on div "Add Service & Continue Shopping" at bounding box center [891, 317] width 194 height 23
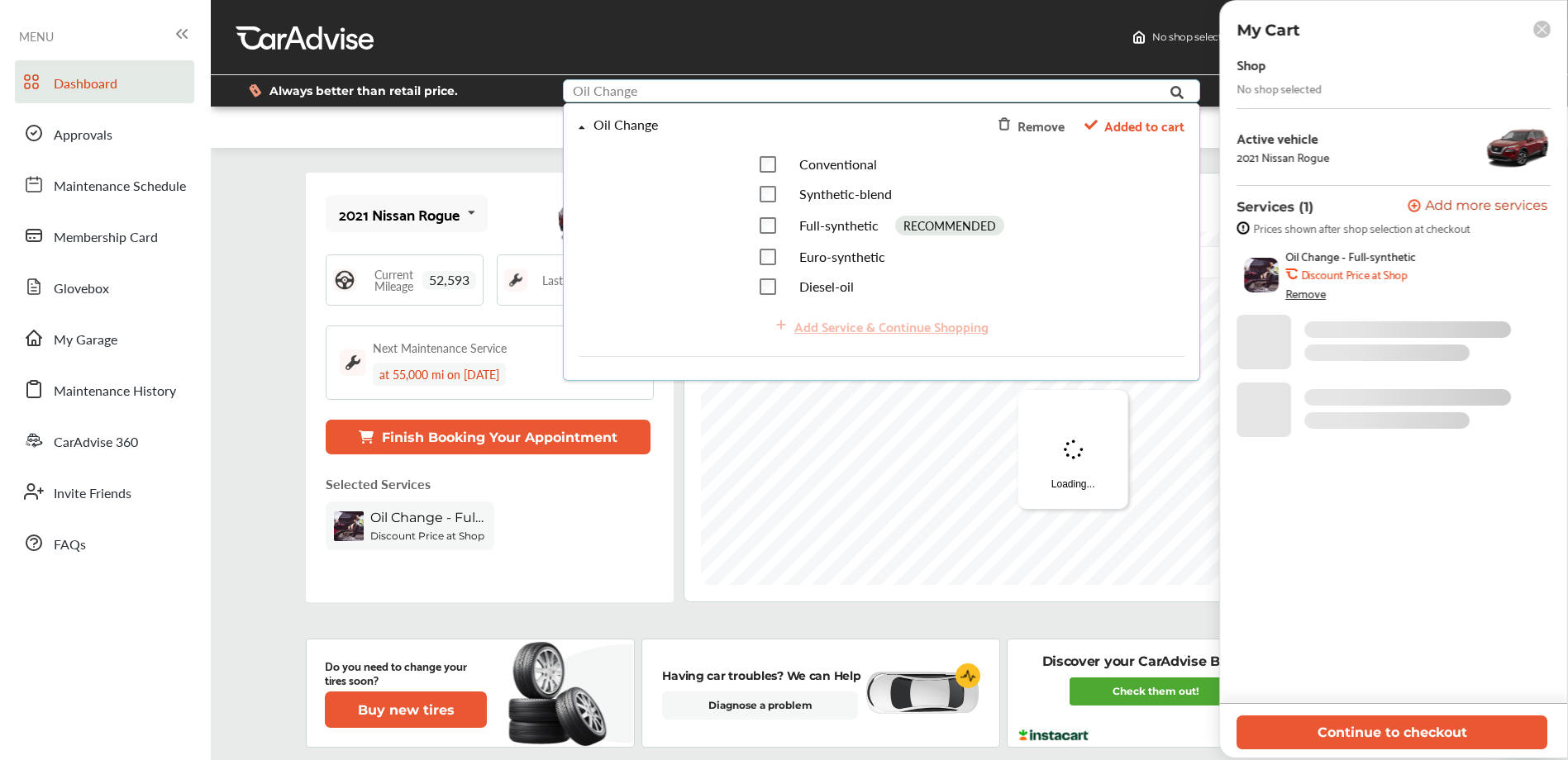
scroll to position [0, 0]
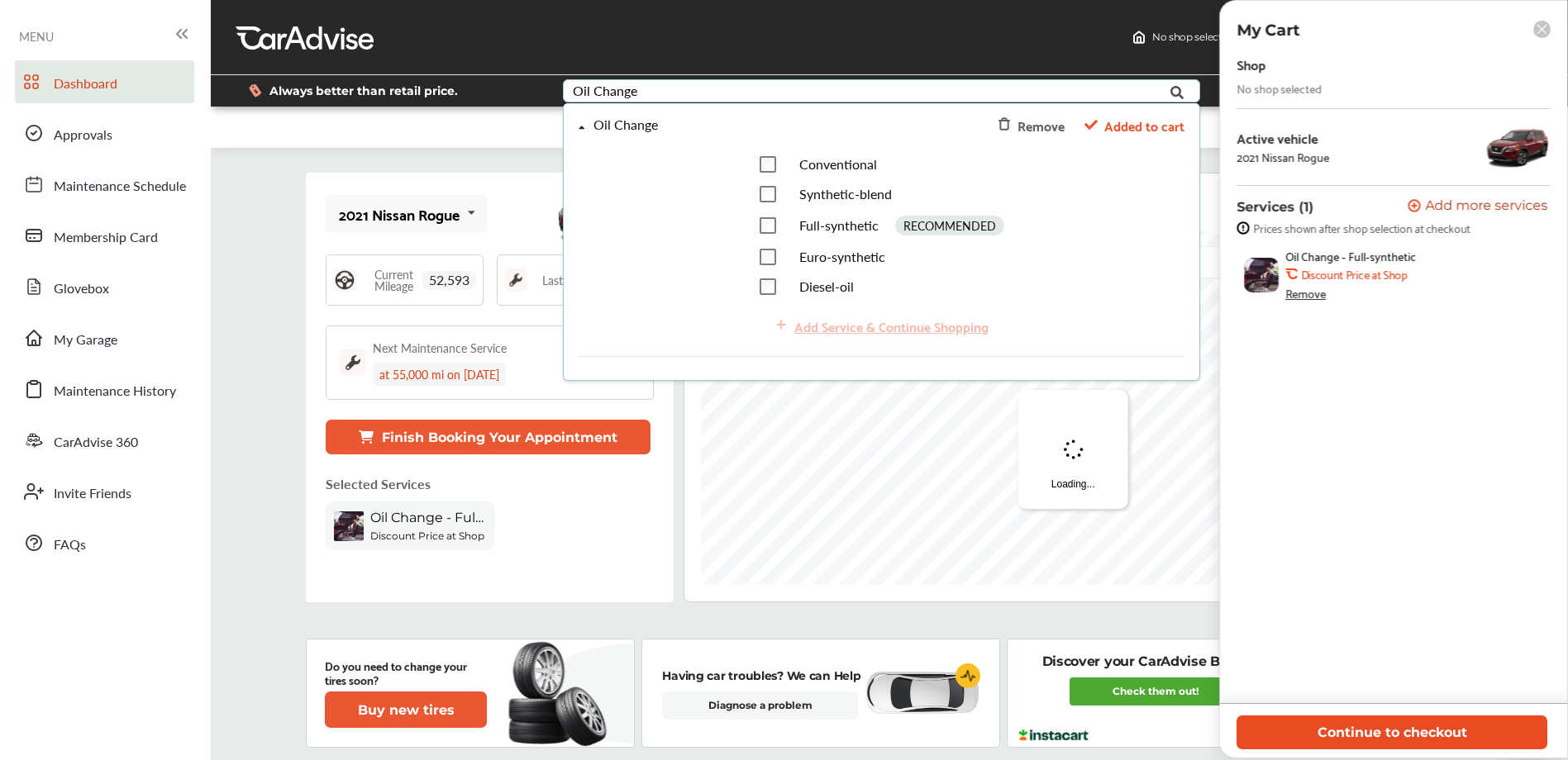
click at [1395, 734] on button "Continue to checkout" at bounding box center [1391, 733] width 311 height 34
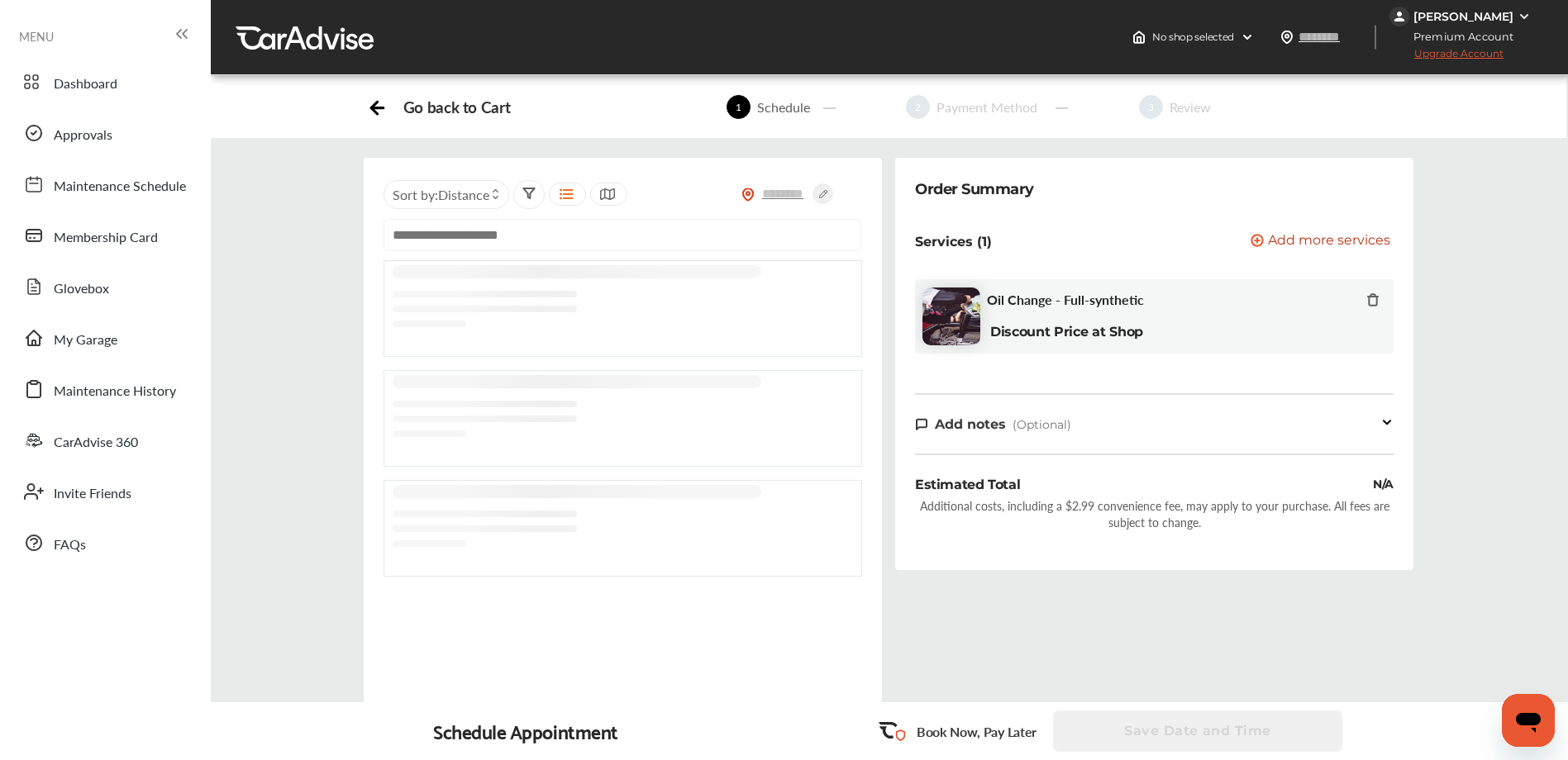
click at [483, 223] on input "text" at bounding box center [622, 235] width 478 height 32
paste input "**********"
click at [729, 234] on input "**********" at bounding box center [622, 235] width 478 height 32
type input "**********"
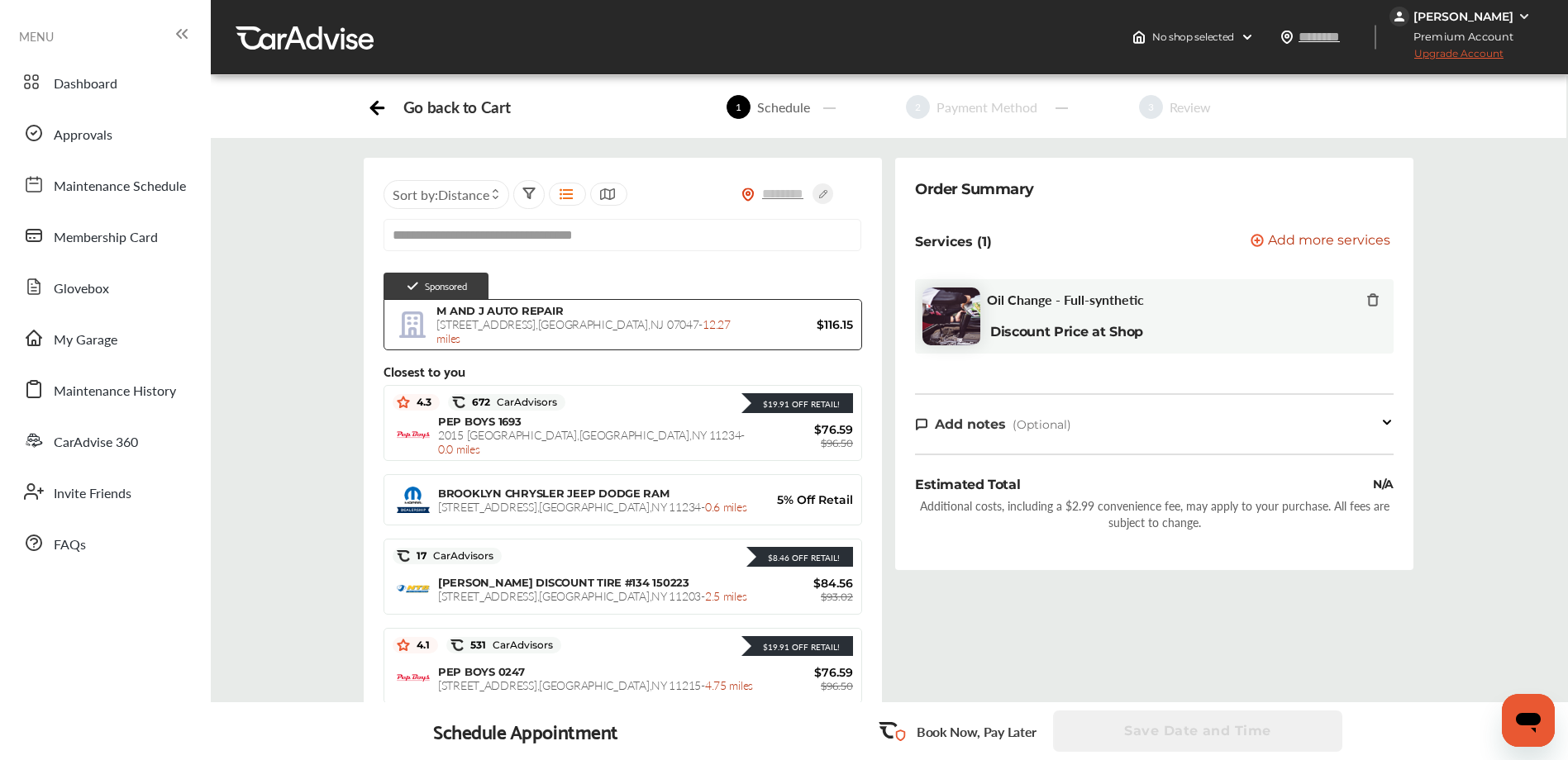
scroll to position [145, 0]
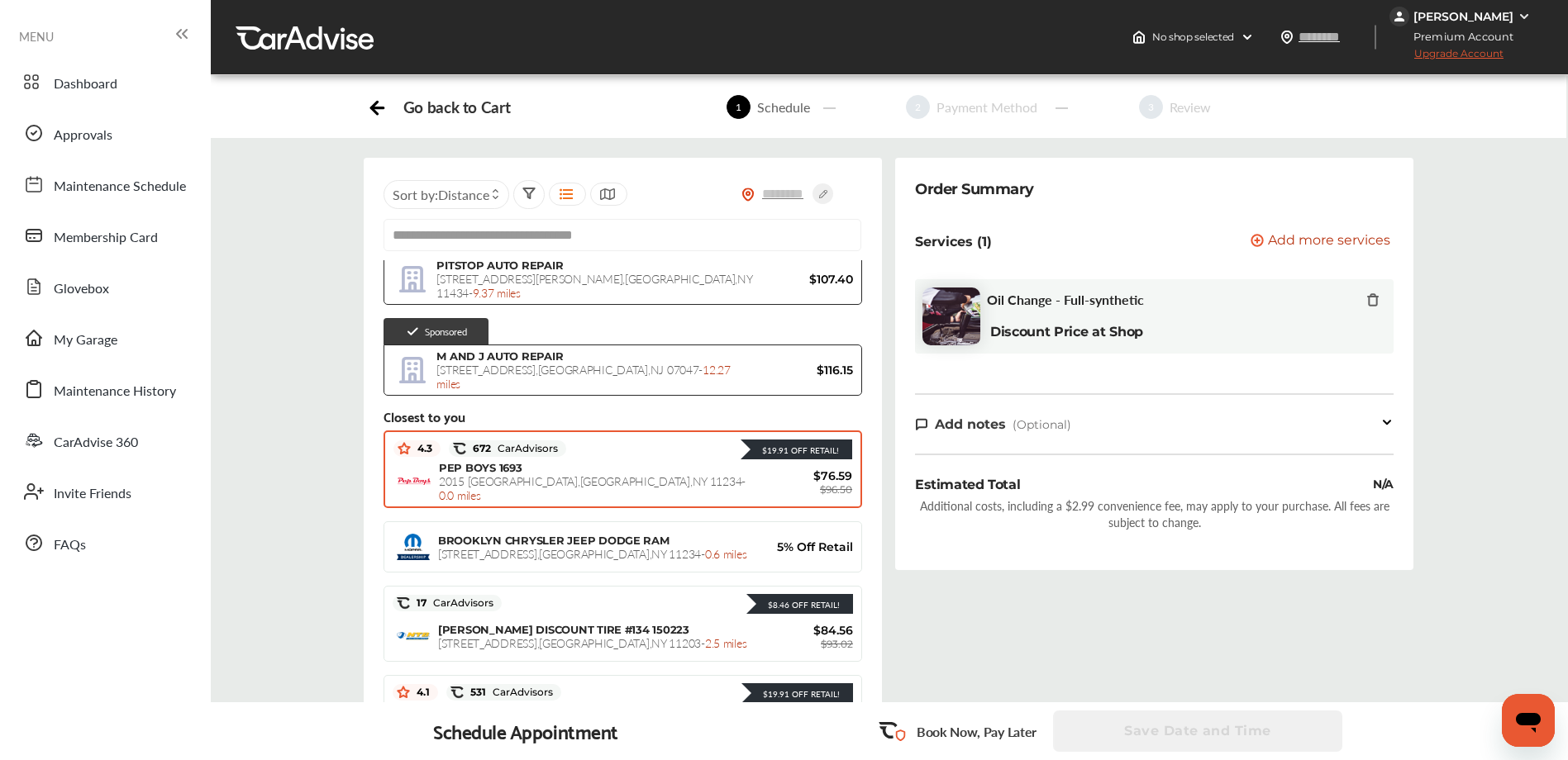
click at [545, 466] on div "PEP BOYS 1693 2015 [GEOGRAPHIC_DATA] - 0.0 miles $76.59 $96.50" at bounding box center [622, 481] width 459 height 41
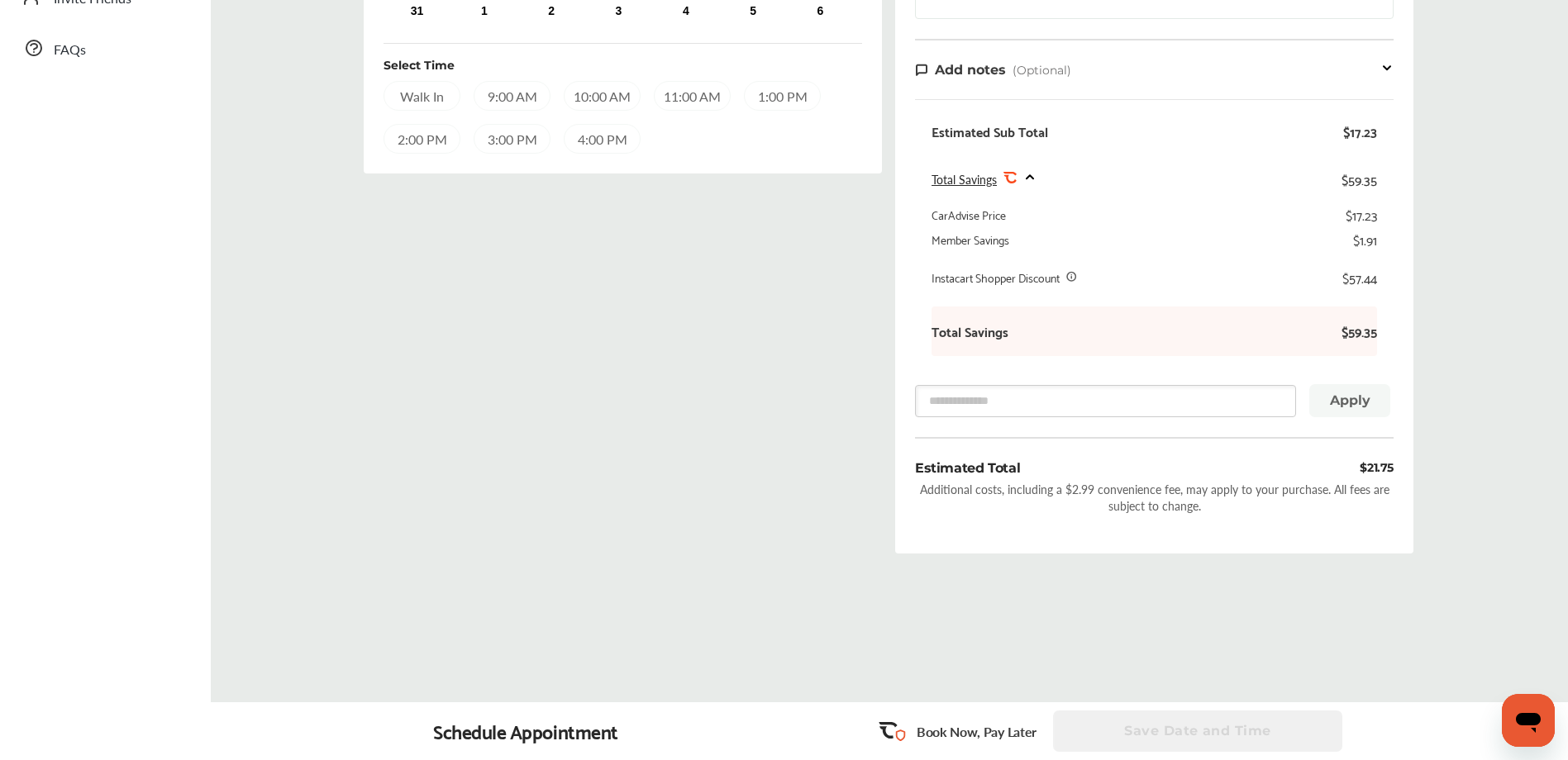
scroll to position [0, 0]
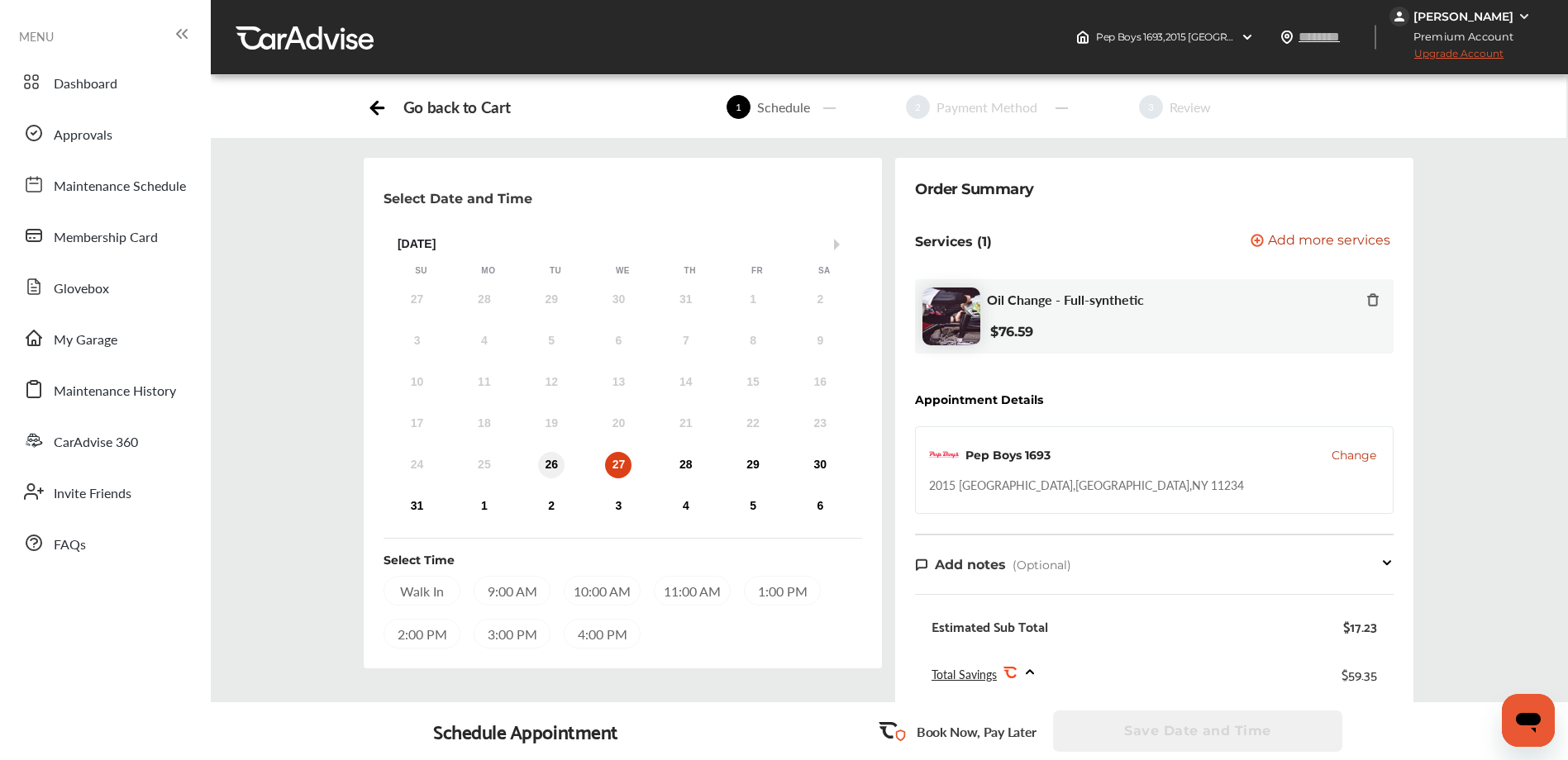
click at [555, 462] on div "26" at bounding box center [551, 464] width 26 height 26
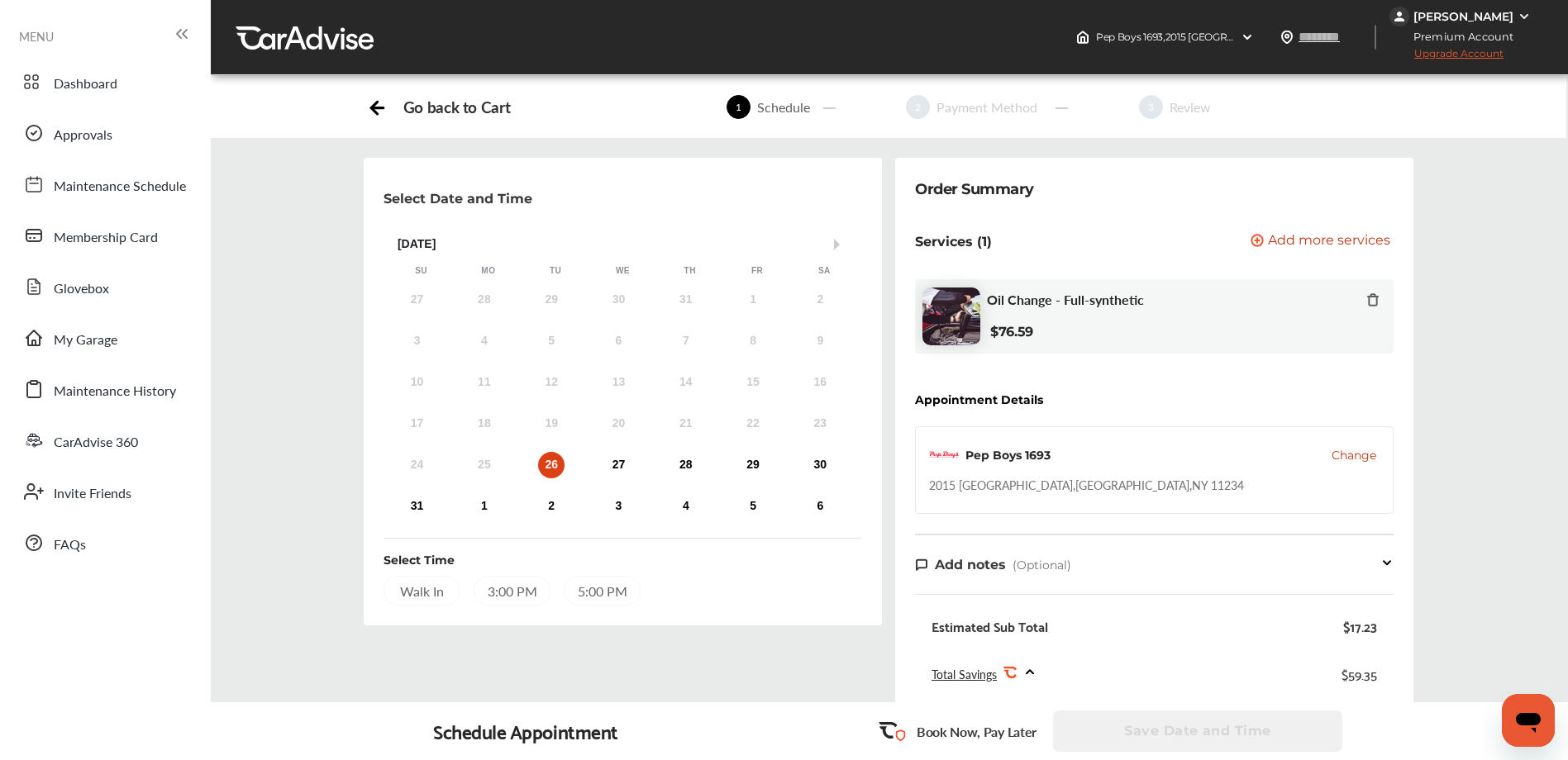
click at [422, 587] on div "Walk In" at bounding box center [421, 591] width 77 height 30
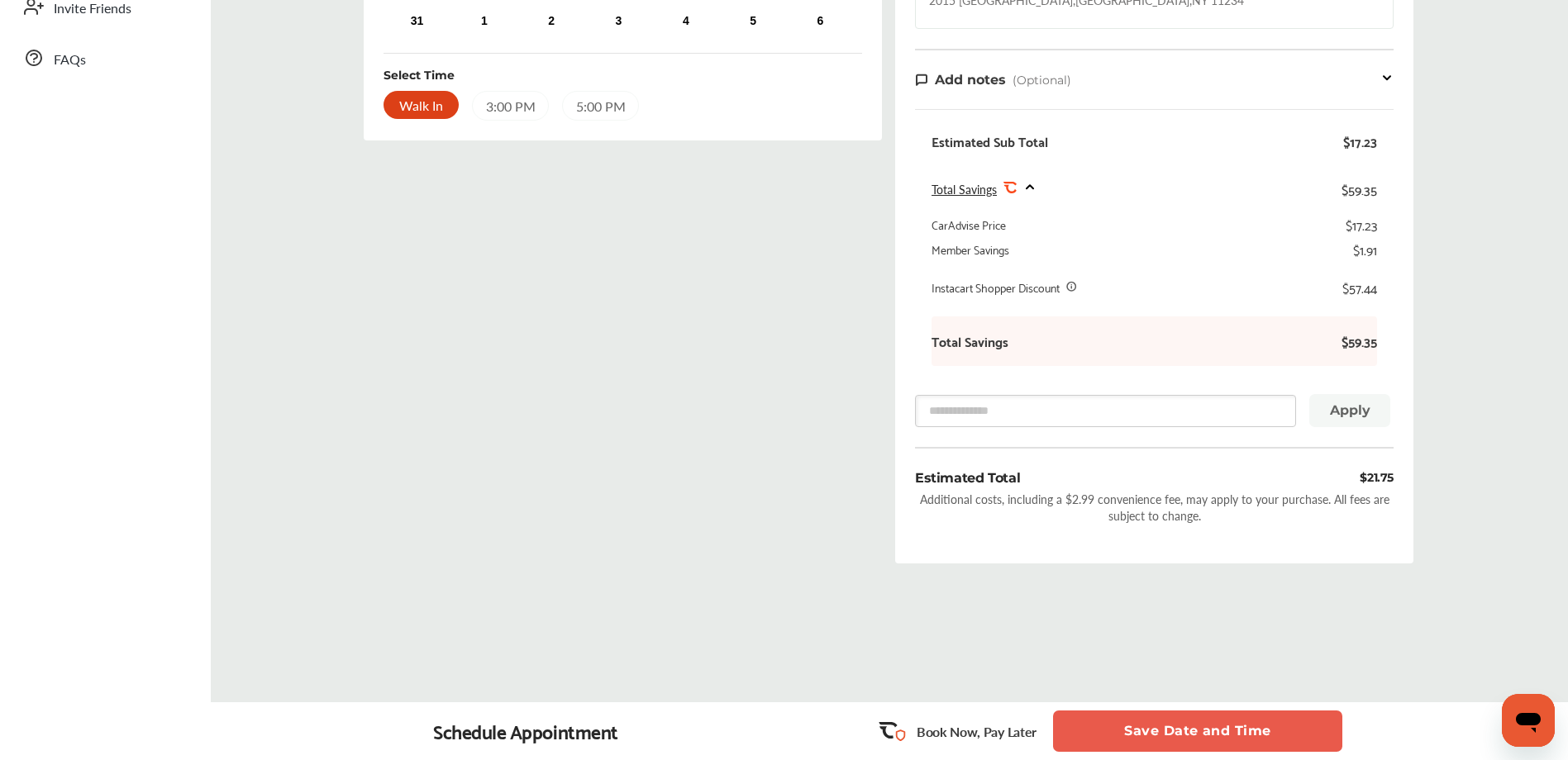
scroll to position [495, 0]
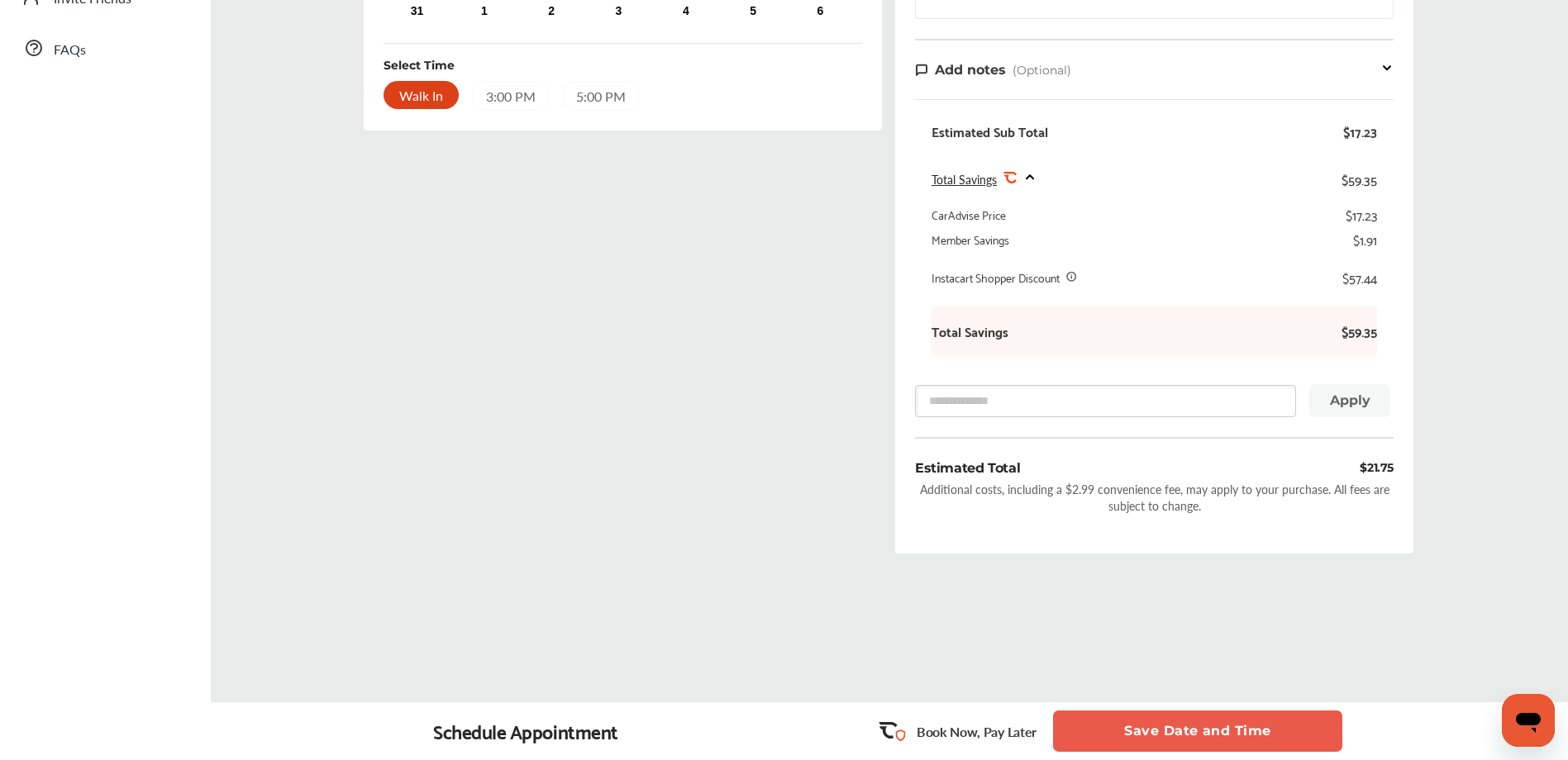
click at [1126, 722] on button "Save Date and Time" at bounding box center [1197, 731] width 289 height 41
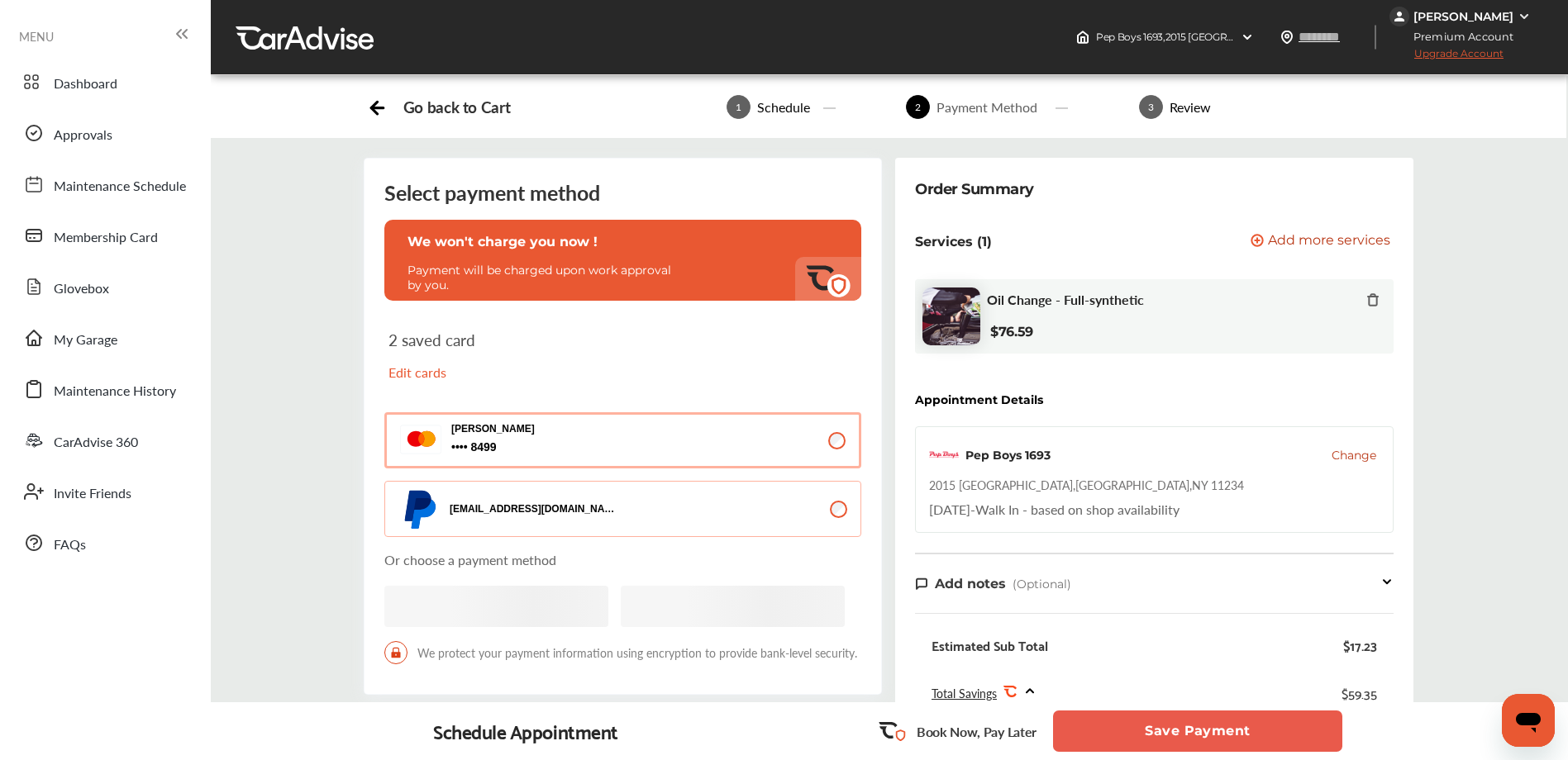
scroll to position [567, 0]
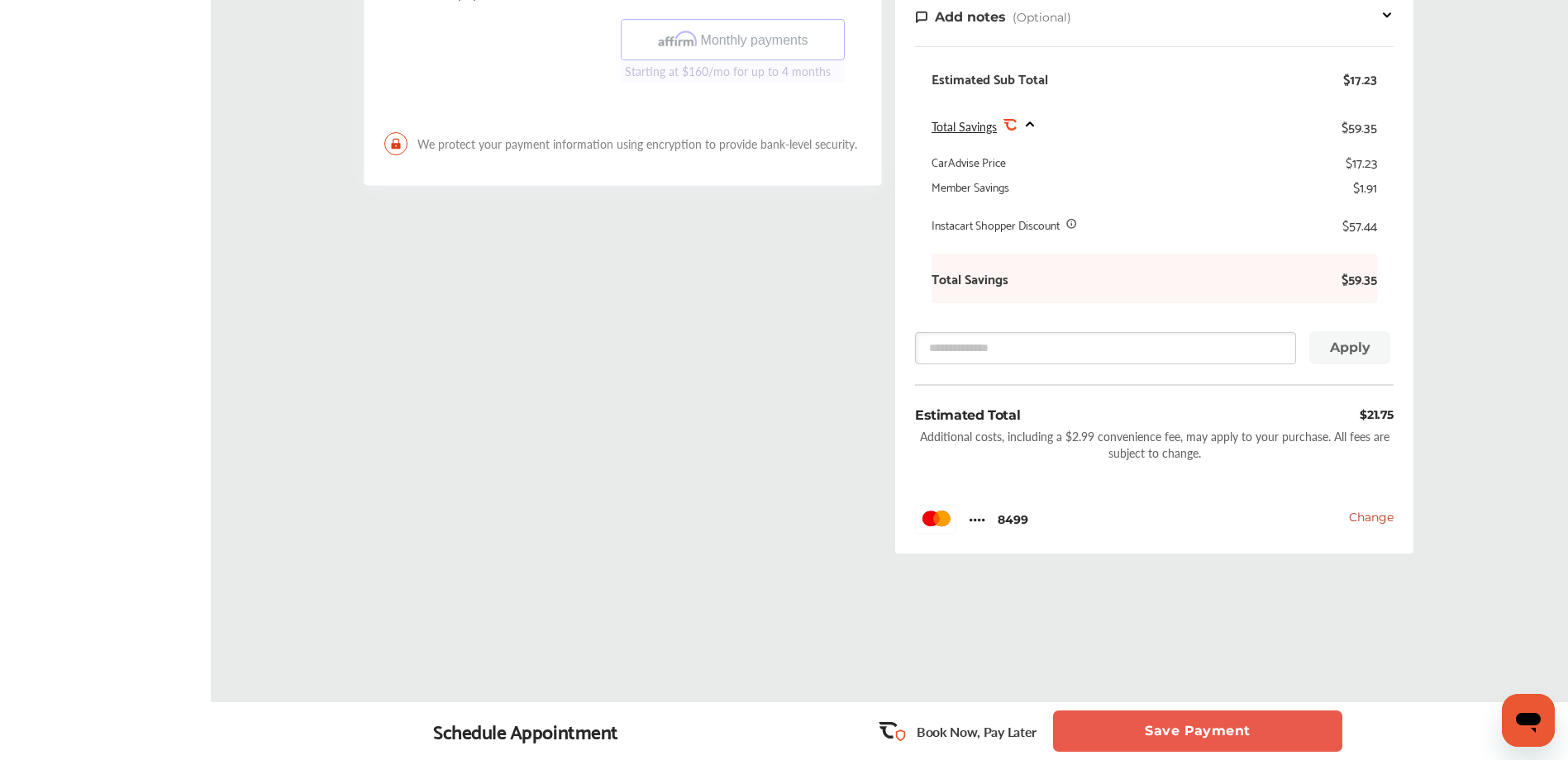
click at [1210, 731] on button "Save Payment" at bounding box center [1197, 731] width 289 height 41
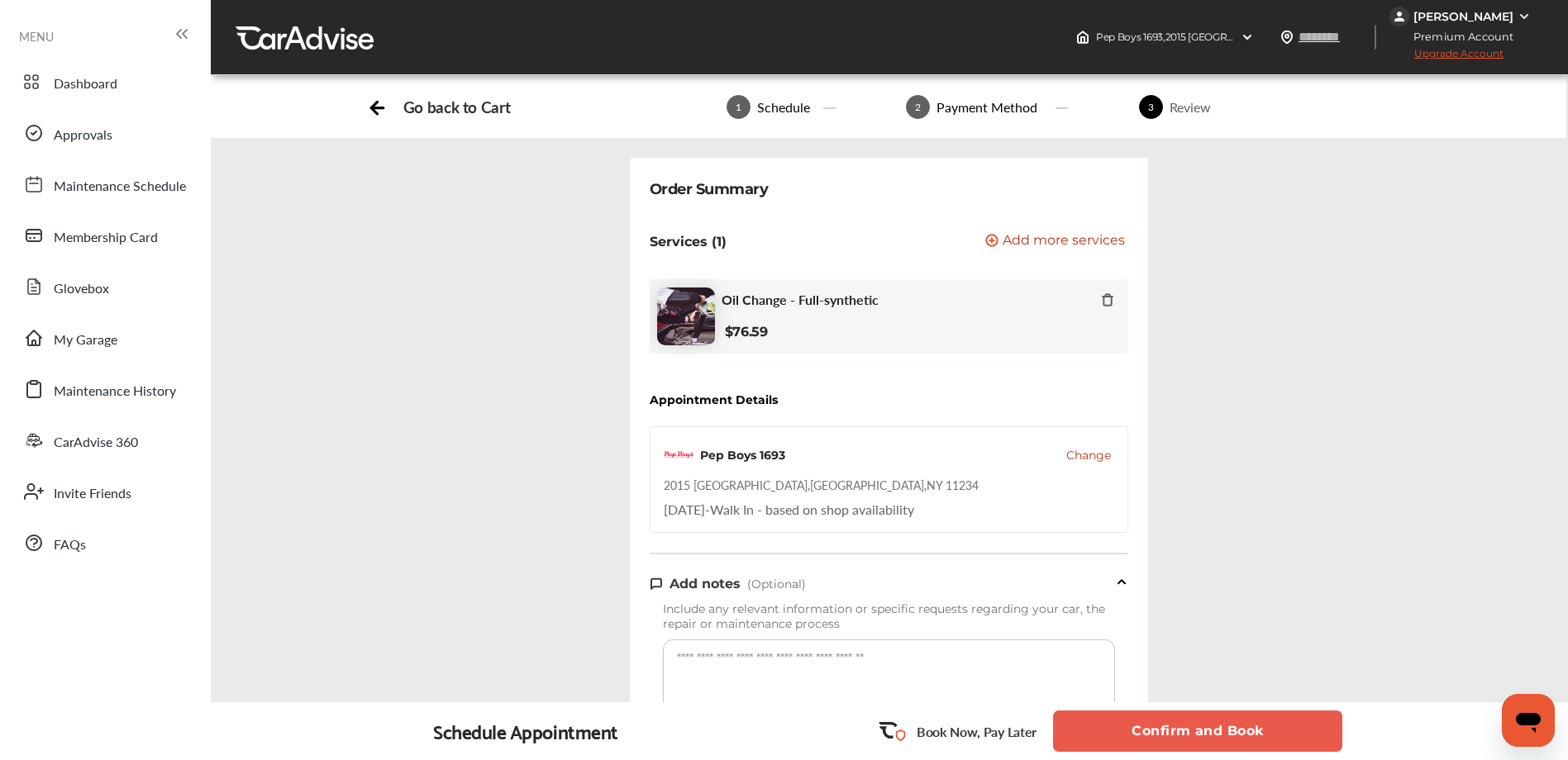
click at [1170, 725] on button "Confirm and Book" at bounding box center [1197, 731] width 289 height 41
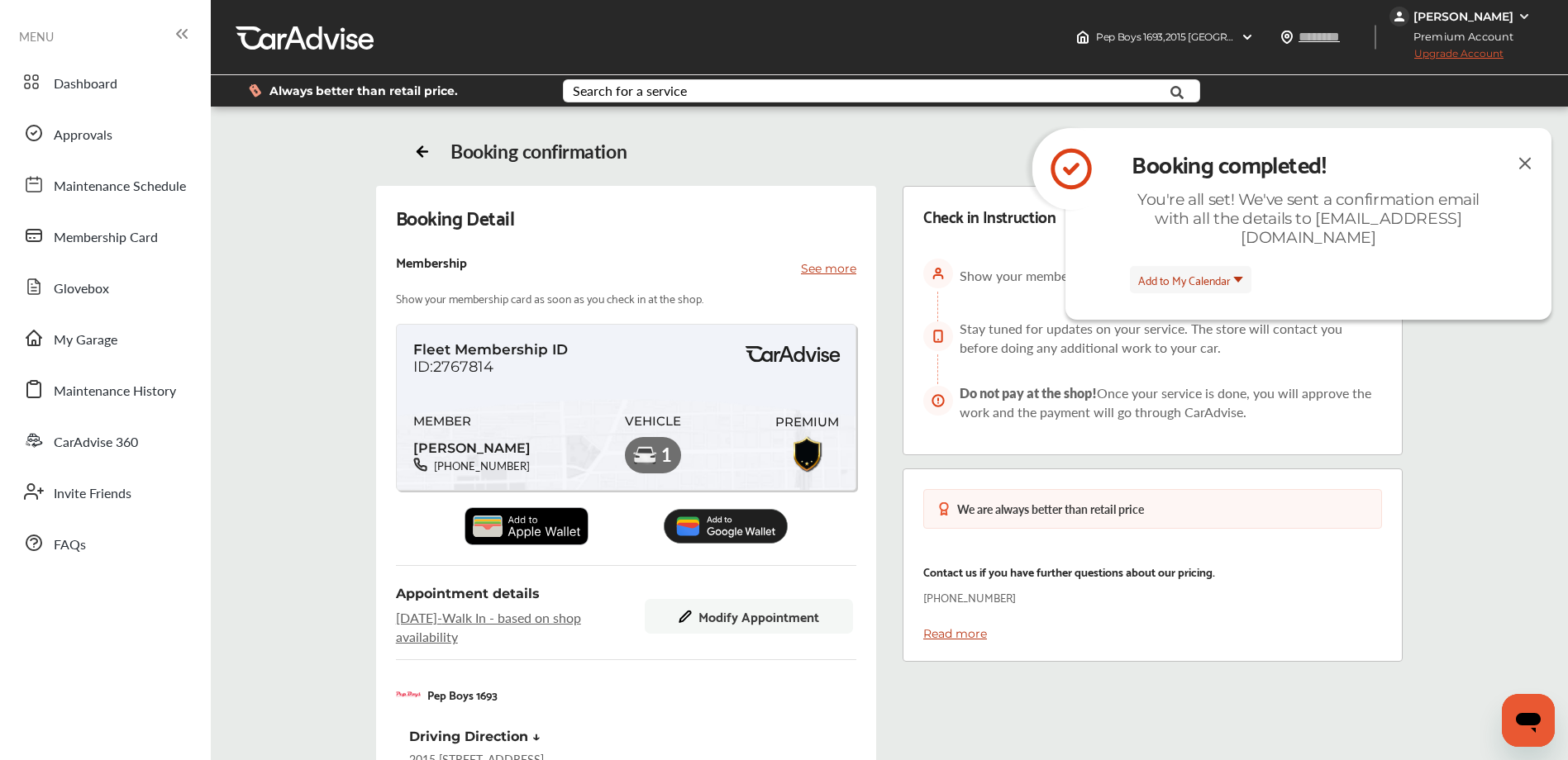
click at [1524, 165] on img at bounding box center [1525, 163] width 20 height 21
